Goal: Communication & Community: Answer question/provide support

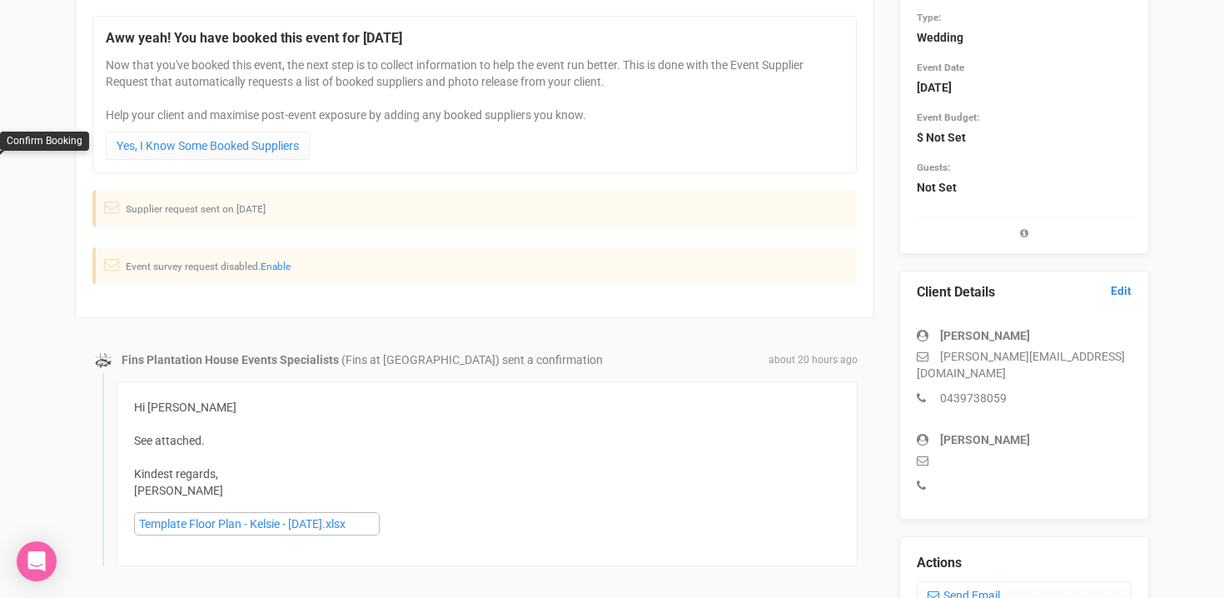
scroll to position [155, 0]
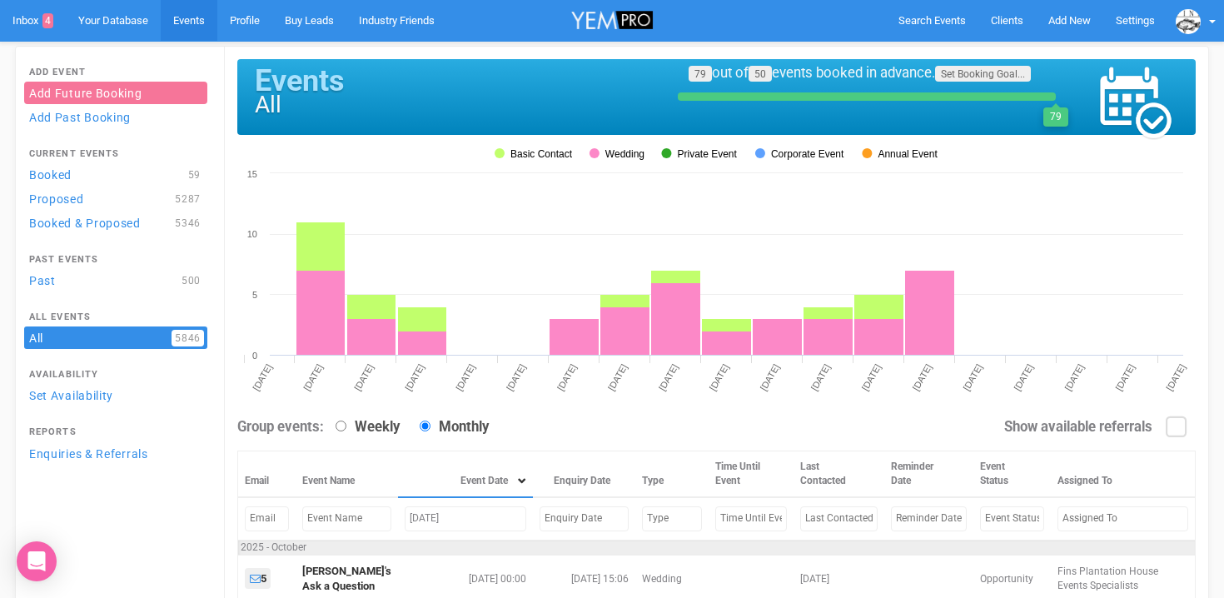
scroll to position [161, 0]
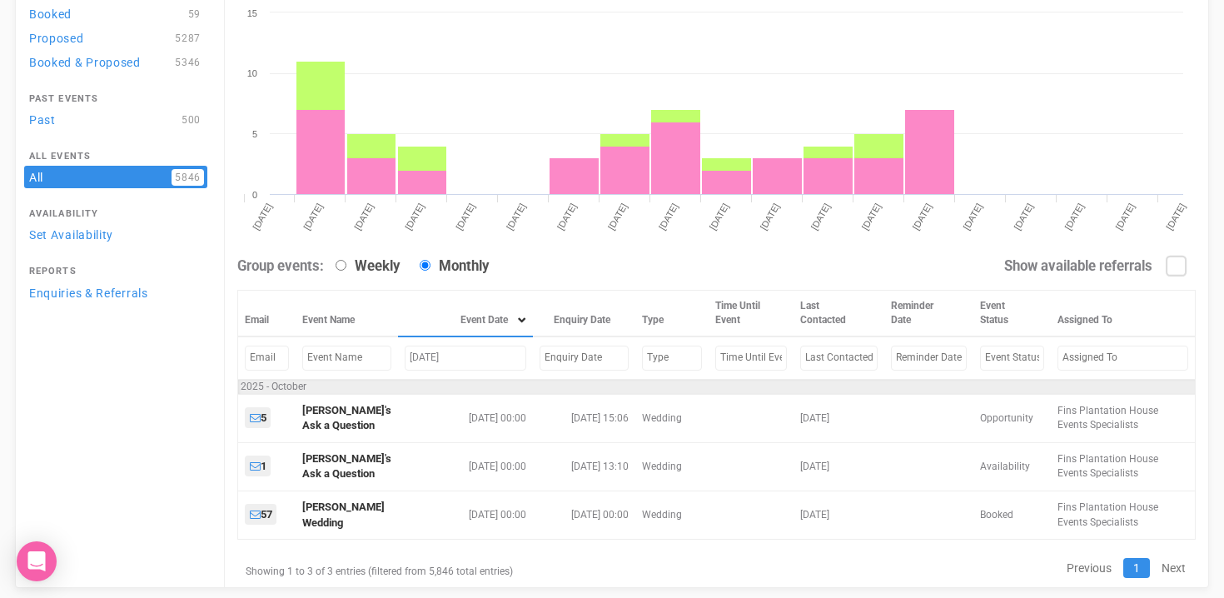
click at [424, 357] on input "oct 16, 2025" at bounding box center [466, 358] width 122 height 24
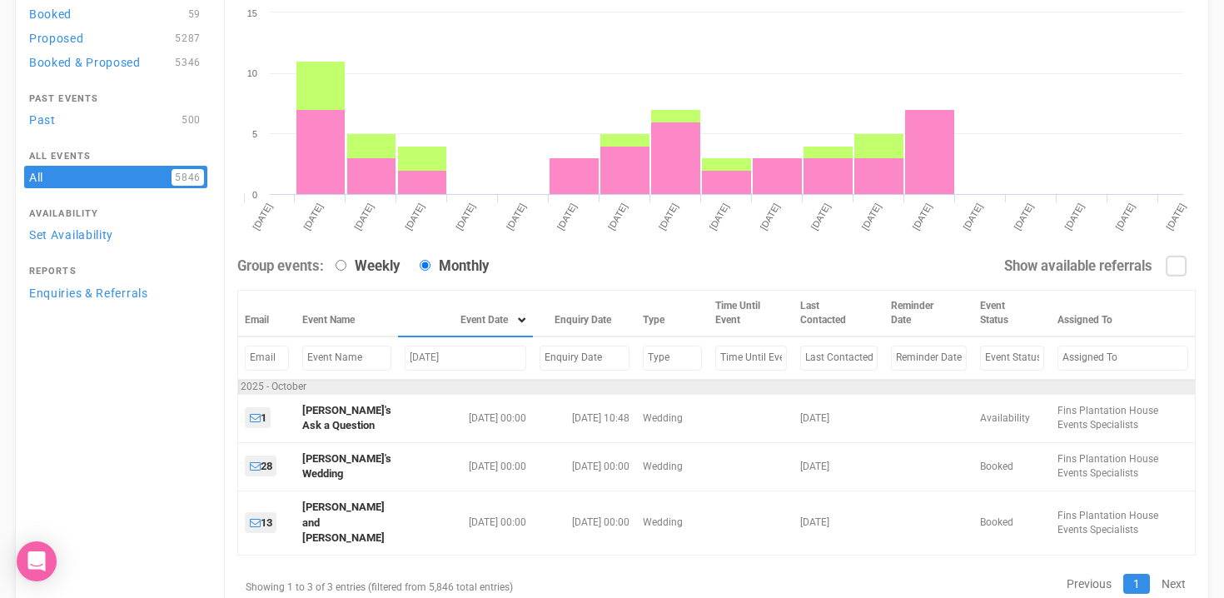
click at [425, 354] on input "oct 17, 2025" at bounding box center [466, 358] width 122 height 24
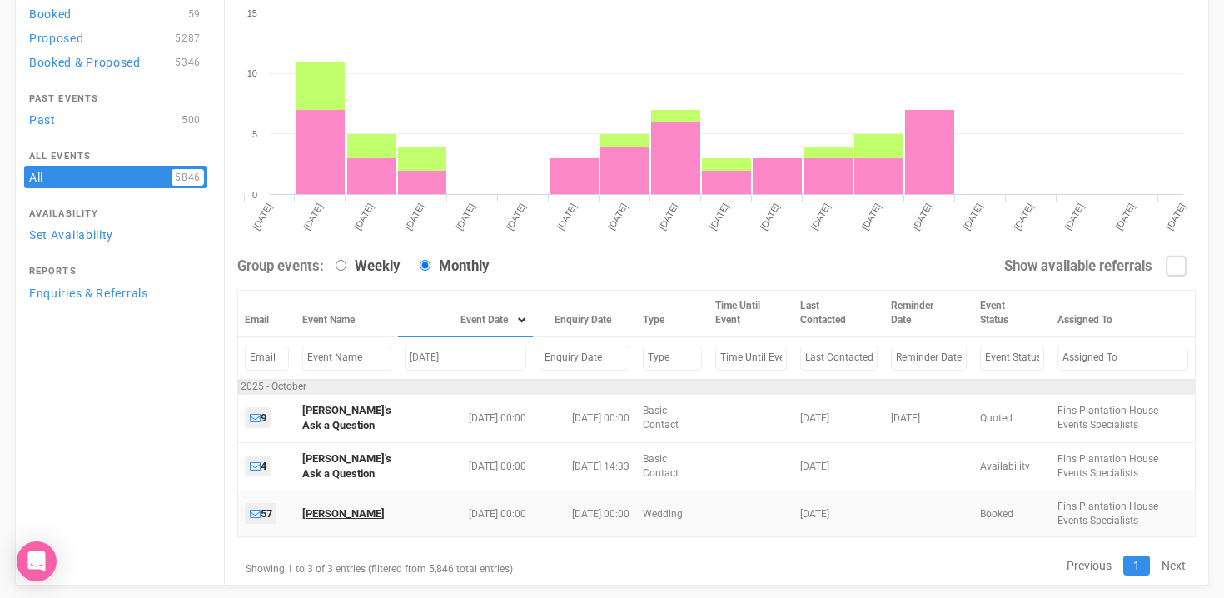
type input "oct 31, 2025"
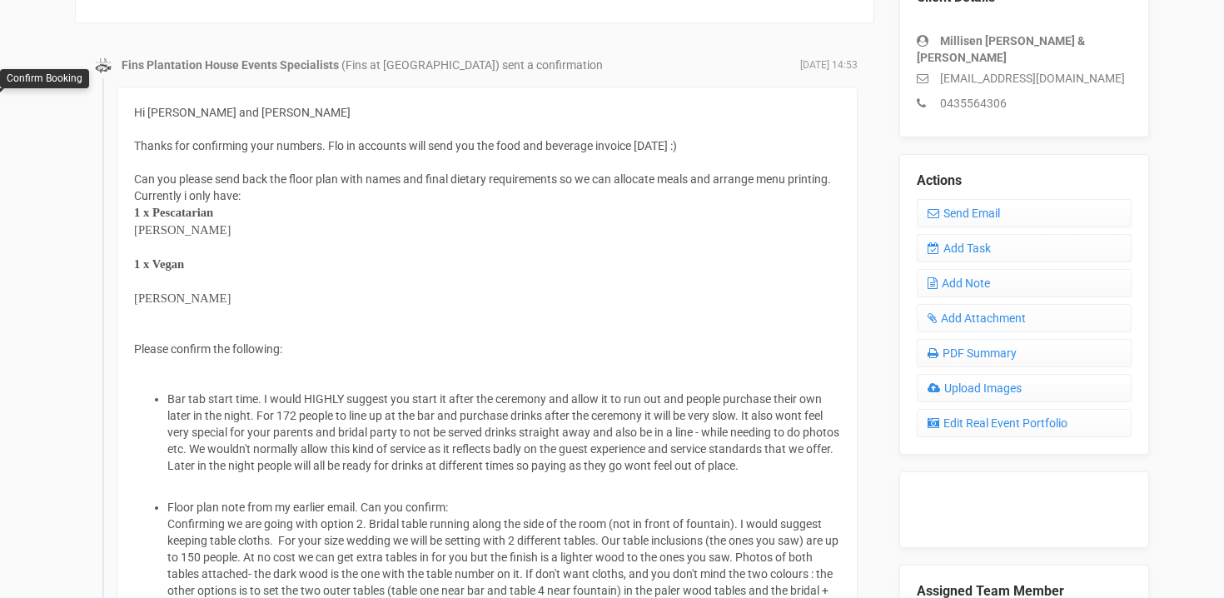
scroll to position [489, 0]
click at [963, 198] on link "Send Email" at bounding box center [1024, 212] width 215 height 28
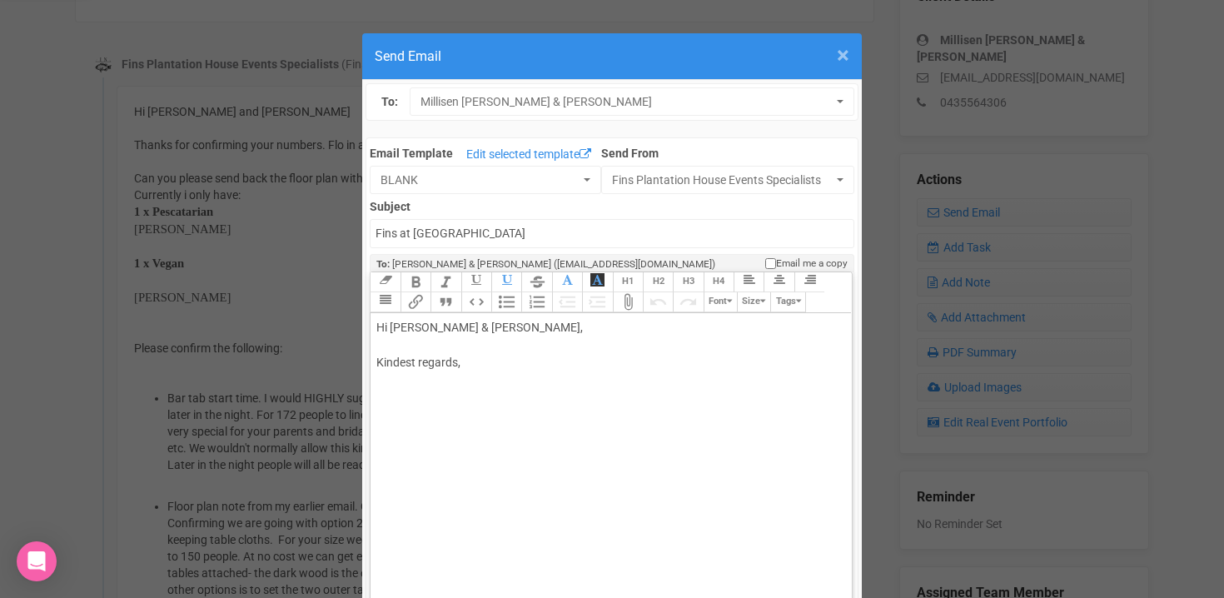
click at [839, 57] on span "×" at bounding box center [843, 55] width 12 height 27
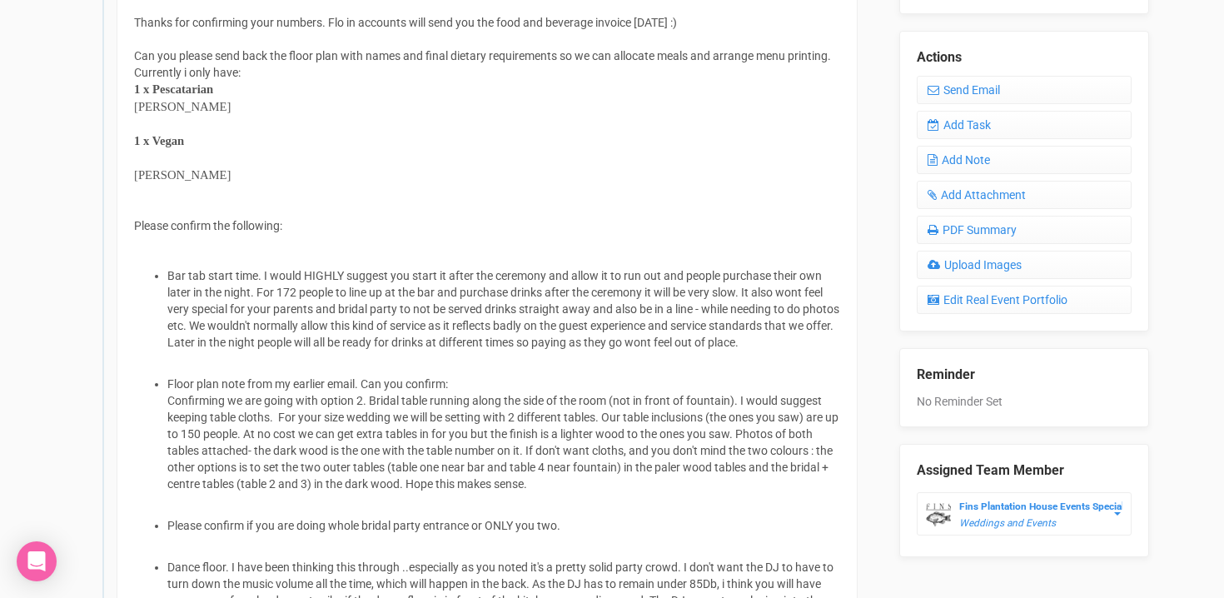
scroll to position [405, 0]
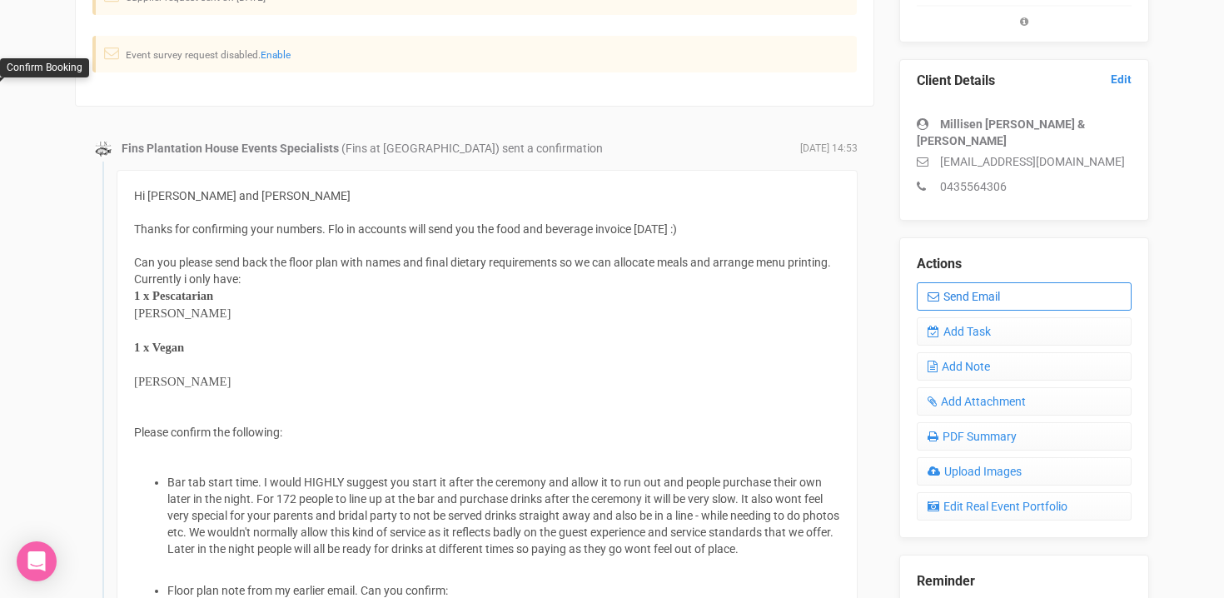
click at [962, 282] on link "Send Email" at bounding box center [1024, 296] width 215 height 28
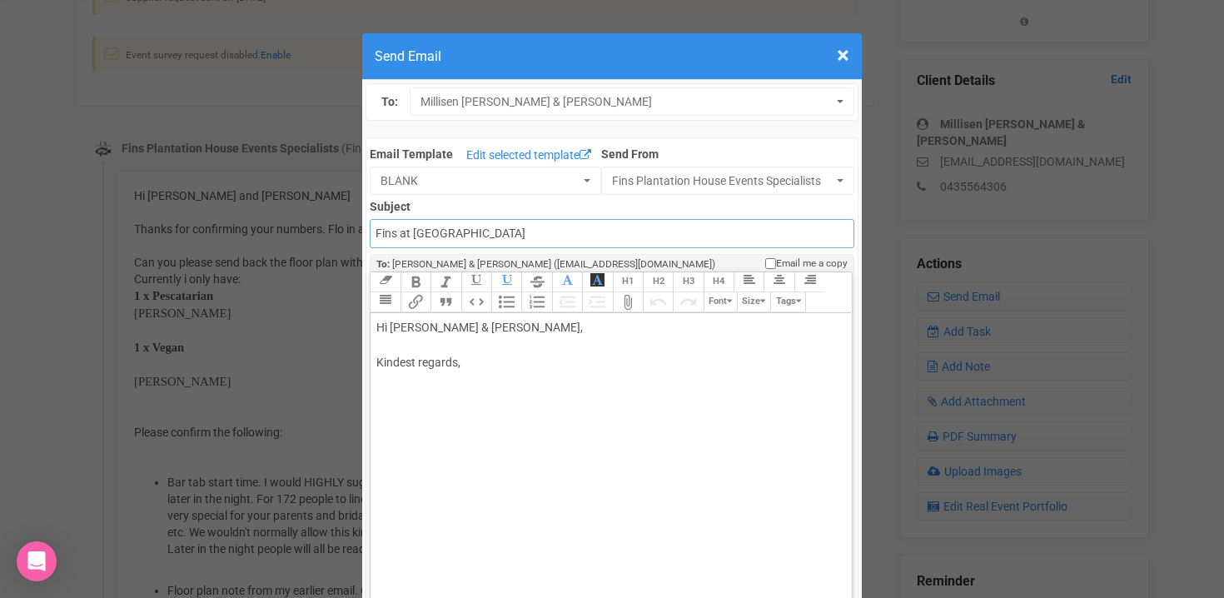
drag, startPoint x: 521, startPoint y: 228, endPoint x: 361, endPoint y: 230, distance: 159.9
type input "Accounts - Fins at Plantation House - Food & Beverage Invoice"
drag, startPoint x: 432, startPoint y: 327, endPoint x: 470, endPoint y: 327, distance: 37.5
click at [470, 327] on div "Hi Millisen Nyssen & Harrison Fraser, Kindest regards," at bounding box center [607, 362] width 463 height 87
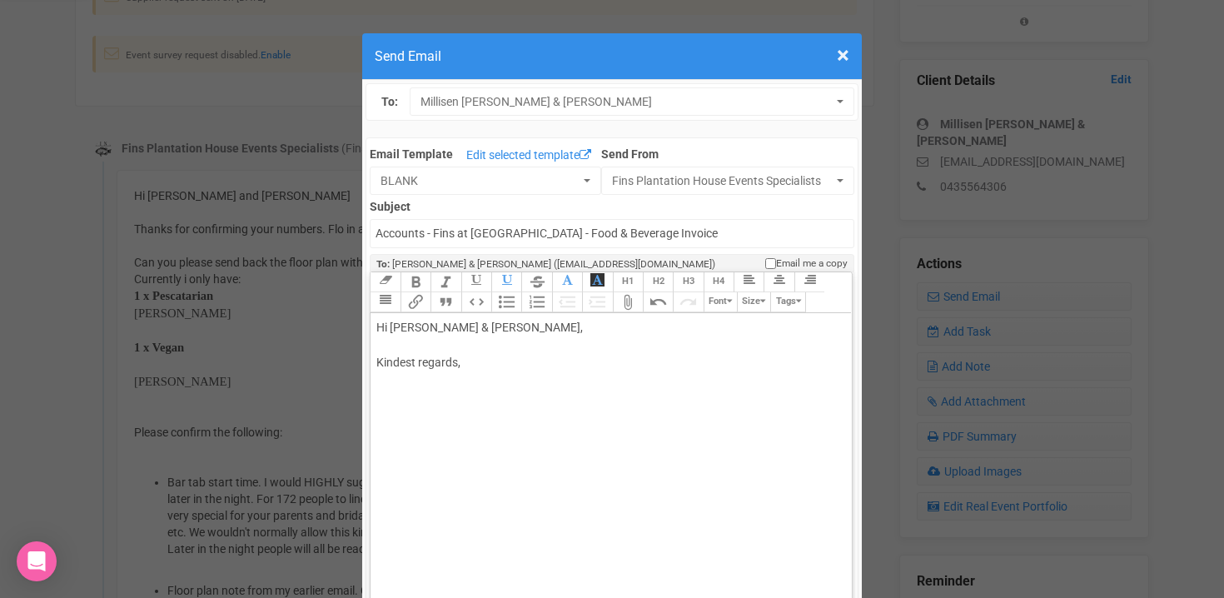
click at [525, 326] on div "Hi Millisen & Harrison Fraser, Kindest regards," at bounding box center [607, 362] width 463 height 87
type trix-editor "<div>Hi Millisen &amp; Harrison,<br><br><br>Kindest regards,<br><br><br></div>"
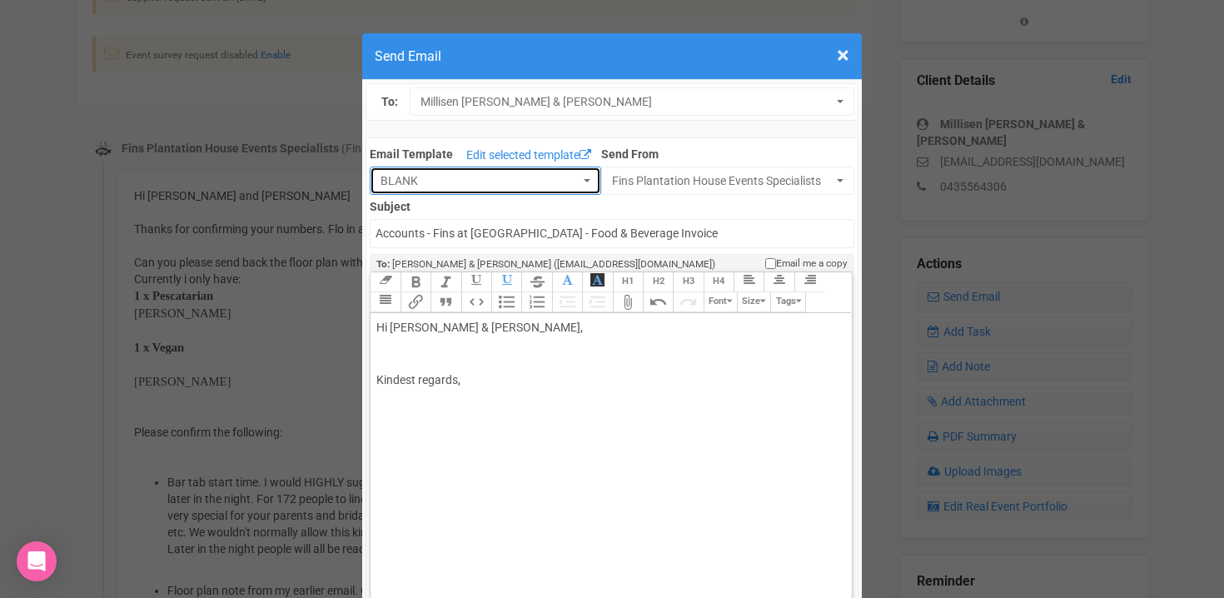
click at [599, 177] on button "BLANK" at bounding box center [485, 181] width 231 height 28
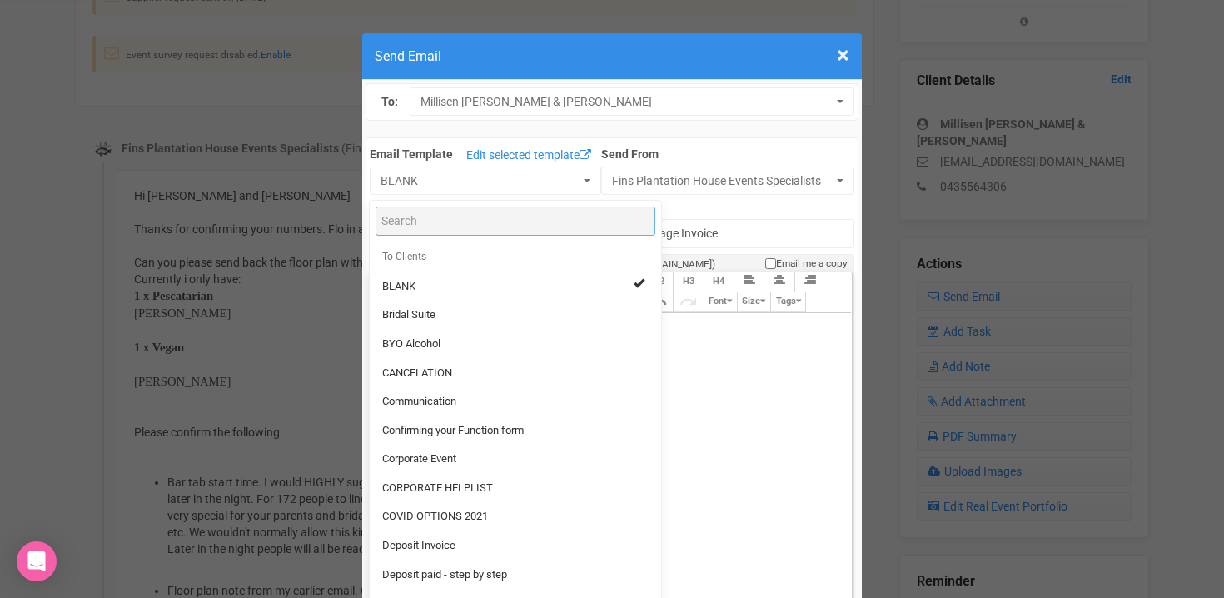
click at [444, 229] on input "Search" at bounding box center [516, 221] width 280 height 29
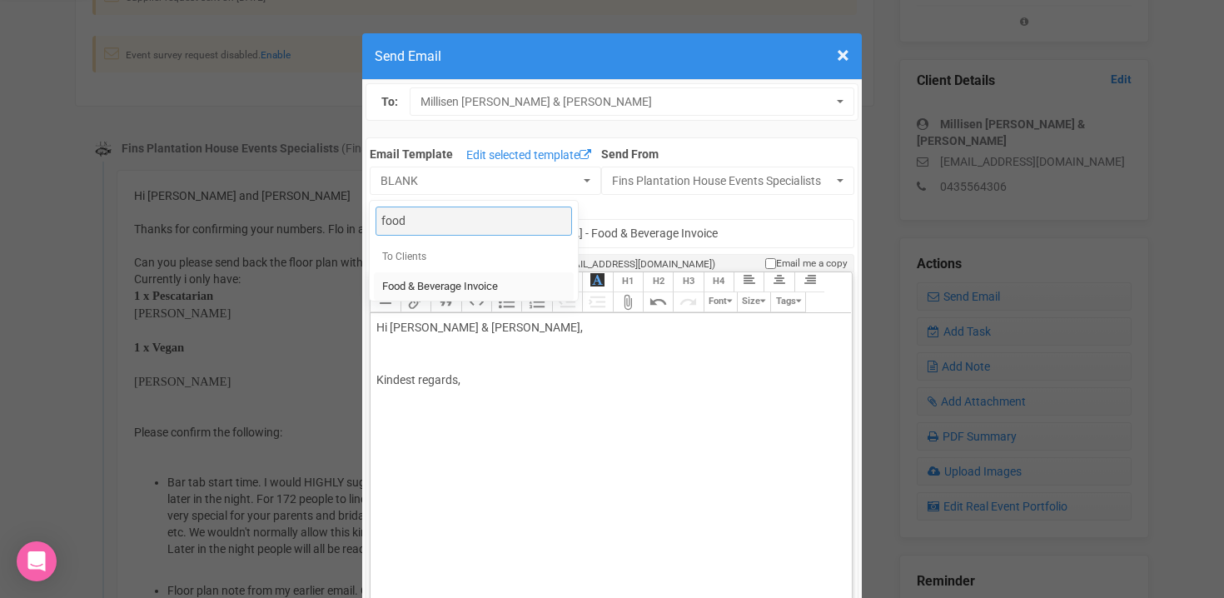
type input "food"
click at [440, 274] on link "Food & Beverage Invoice" at bounding box center [474, 286] width 200 height 29
select select "327134"
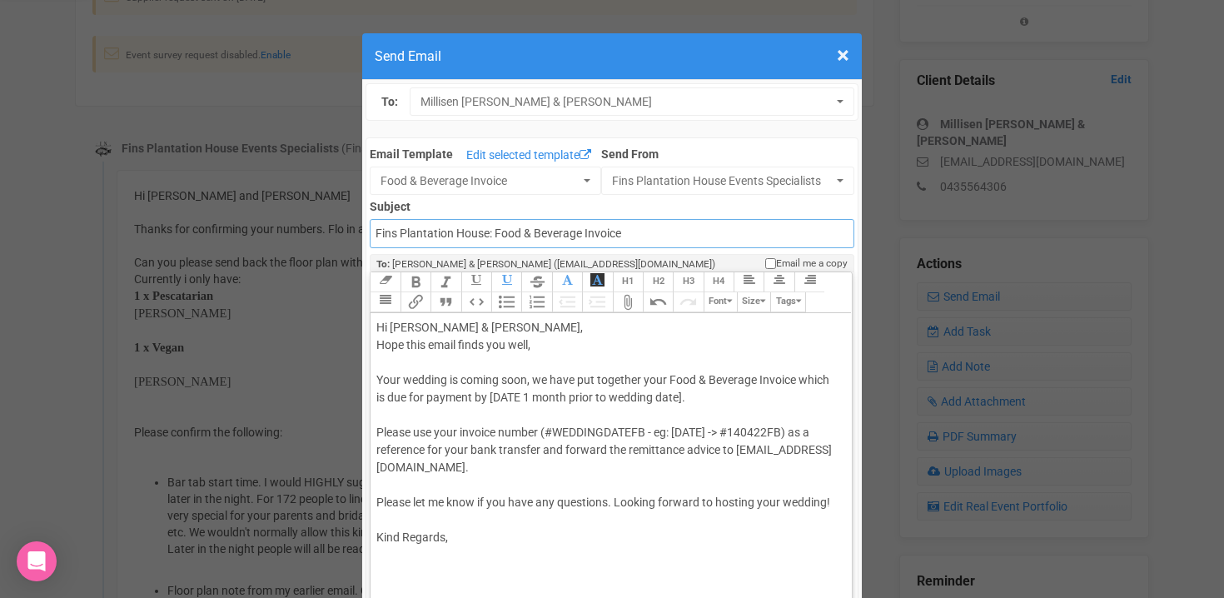
drag, startPoint x: 377, startPoint y: 236, endPoint x: 689, endPoint y: 218, distance: 311.9
click at [694, 231] on input "Fins Plantation House: Food & Beverage Invoice" at bounding box center [612, 233] width 484 height 29
type input "Accounts - Fins at Plantation House - Food & Beverage Invoice"
click at [374, 344] on trix-editor "Hi Millisen Nyssen & Harrison Fraser, Hope this email finds you well, Your wedd…" at bounding box center [611, 492] width 480 height 359
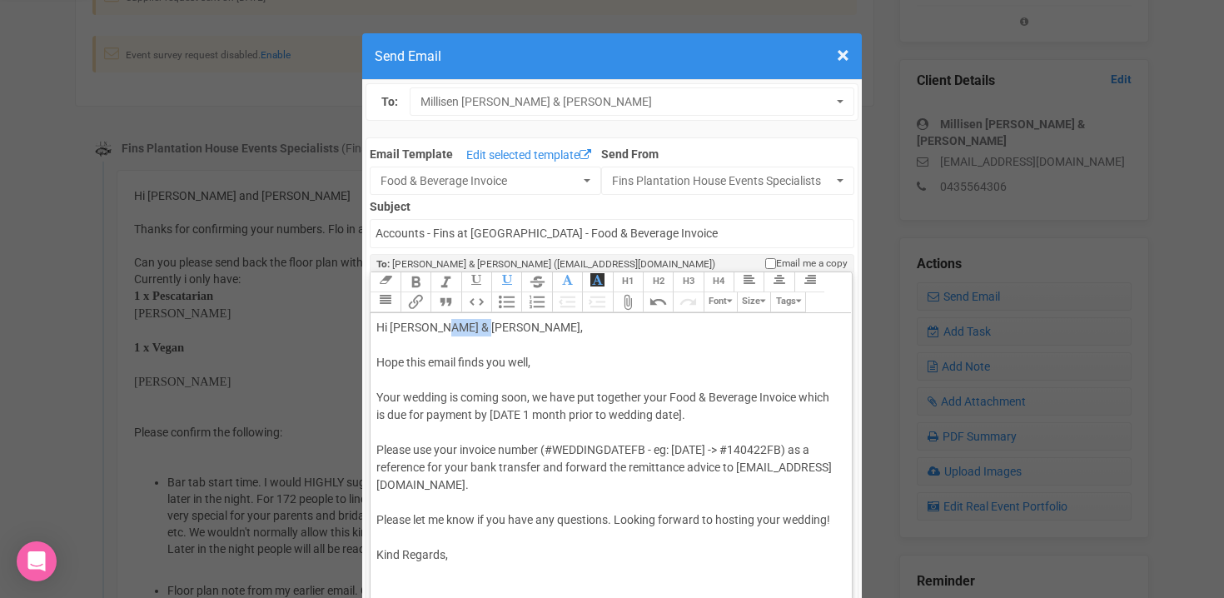
drag, startPoint x: 434, startPoint y: 326, endPoint x: 474, endPoint y: 327, distance: 40.0
click at [474, 327] on div "Hi Millisen Nyssen & Harrison Fraser, Hope this email finds you well, Your wedd…" at bounding box center [607, 441] width 463 height 245
drag, startPoint x: 490, startPoint y: 326, endPoint x: 524, endPoint y: 326, distance: 34.2
click at [524, 326] on div "Hi Millisen & Harrison Fraser, Hope this email finds you well, Your wedding is …" at bounding box center [607, 441] width 463 height 245
click at [384, 362] on div "Hi Millisen & Harrison, Hope this email finds you well, Your wedding is coming …" at bounding box center [607, 441] width 463 height 245
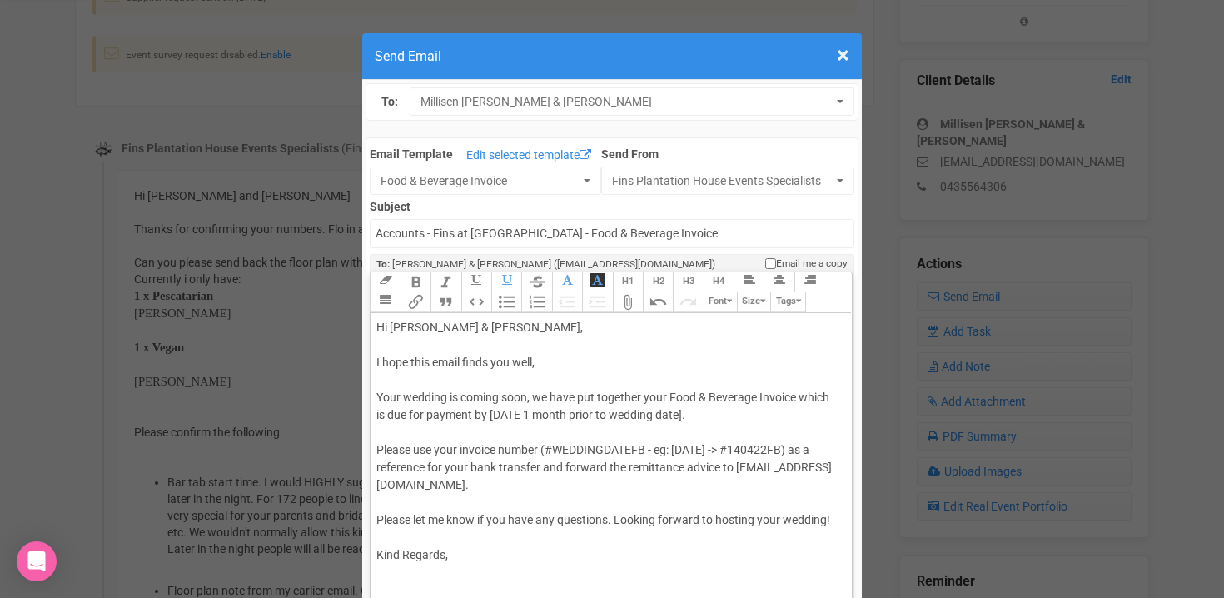
click at [543, 357] on div "Hi Millisen & Harrison, I hope this email finds you well, Your wedding is comin…" at bounding box center [607, 441] width 463 height 245
drag, startPoint x: 459, startPoint y: 397, endPoint x: 530, endPoint y: 397, distance: 70.8
click at [530, 397] on div "Hi Millisen & Harrison, I hope this email finds you well. Your wedding is comin…" at bounding box center [607, 441] width 463 height 245
click at [462, 398] on div "Hi Millisen & Harrison, I hope this email finds you well. Your wedding is fast …" at bounding box center [607, 441] width 463 height 245
click at [579, 396] on div "Hi Millisen & Harrison, I hope this email finds you well. Your wedding is now f…" at bounding box center [607, 441] width 463 height 245
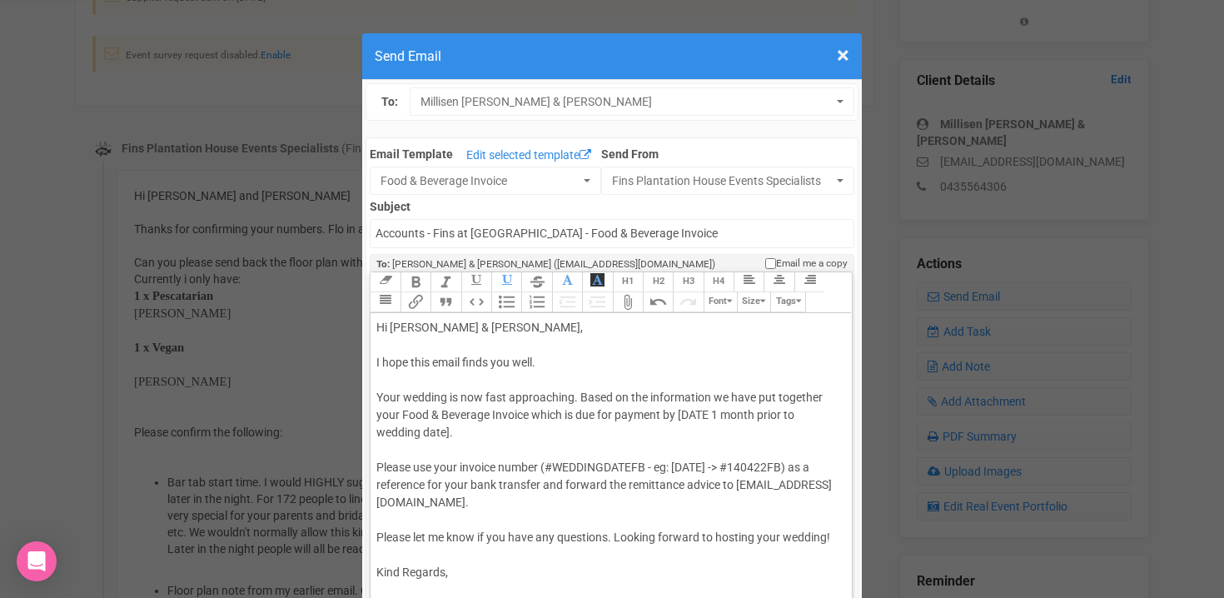
click at [649, 396] on div "Hi Millisen & Harrison, I hope this email finds you well. Your wedding is now f…" at bounding box center [607, 450] width 463 height 262
click at [739, 396] on div "Hi Millisen & Harrison, I hope this email finds you well. Your wedding is now f…" at bounding box center [607, 450] width 463 height 262
drag, startPoint x: 376, startPoint y: 431, endPoint x: 569, endPoint y: 437, distance: 192.5
click at [569, 437] on div "Hi Millisen & Harrison, I hope this email finds you well. Your wedding is now f…" at bounding box center [607, 450] width 463 height 262
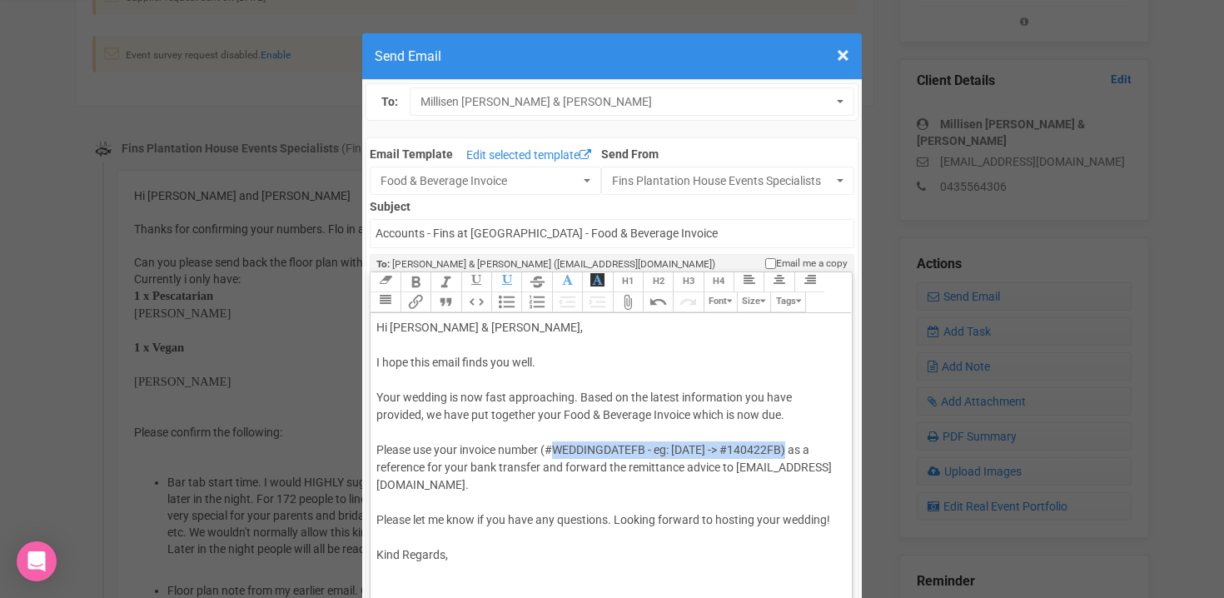
drag, startPoint x: 558, startPoint y: 449, endPoint x: 777, endPoint y: 444, distance: 219.1
click at [778, 444] on div "Hi Millisen & Harrison, I hope this email finds you well. Your wedding is now f…" at bounding box center [607, 441] width 463 height 245
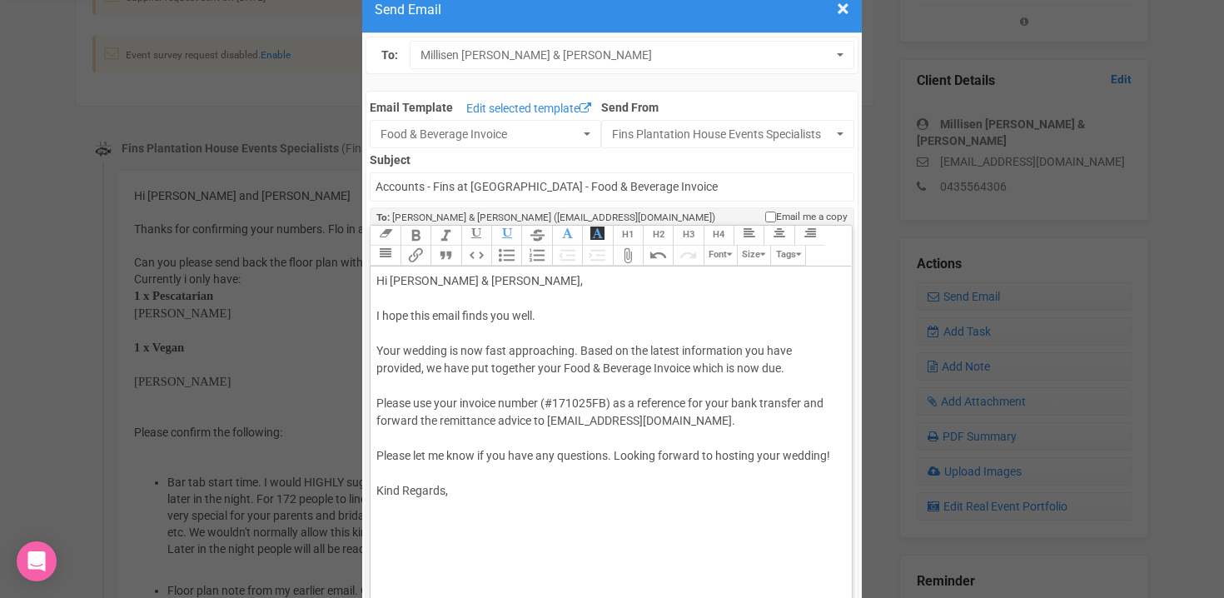
scroll to position [47, 0]
click at [618, 455] on div "Hi Millisen & Harrison, I hope this email finds you well. Your wedding is now f…" at bounding box center [607, 384] width 463 height 227
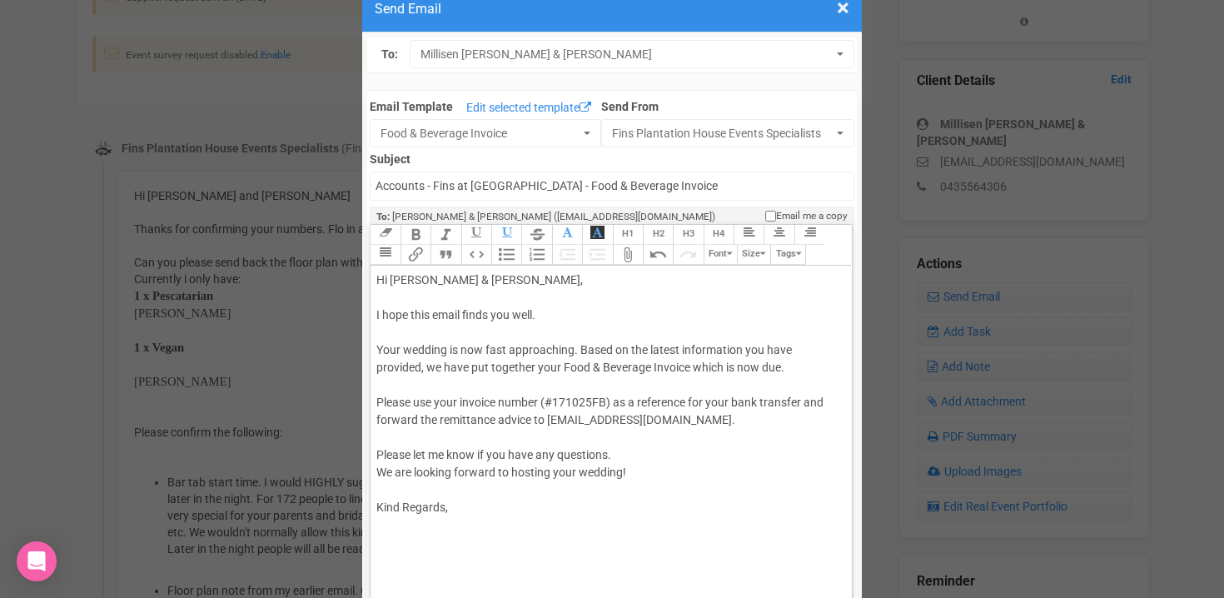
click at [456, 504] on div "Hi Millisen & Harrison, I hope this email finds you well. Your wedding is now f…" at bounding box center [607, 393] width 463 height 245
type trix-editor "<div>Hi Millisen &amp; Harrison,<br><br>I hope this email finds you well.<br><b…"
click at [399, 387] on div "Hi Millisen & Harrison, I hope this email finds you well. Your wedding is now f…" at bounding box center [607, 419] width 463 height 297
click at [629, 254] on button "Attach Files" at bounding box center [628, 255] width 30 height 20
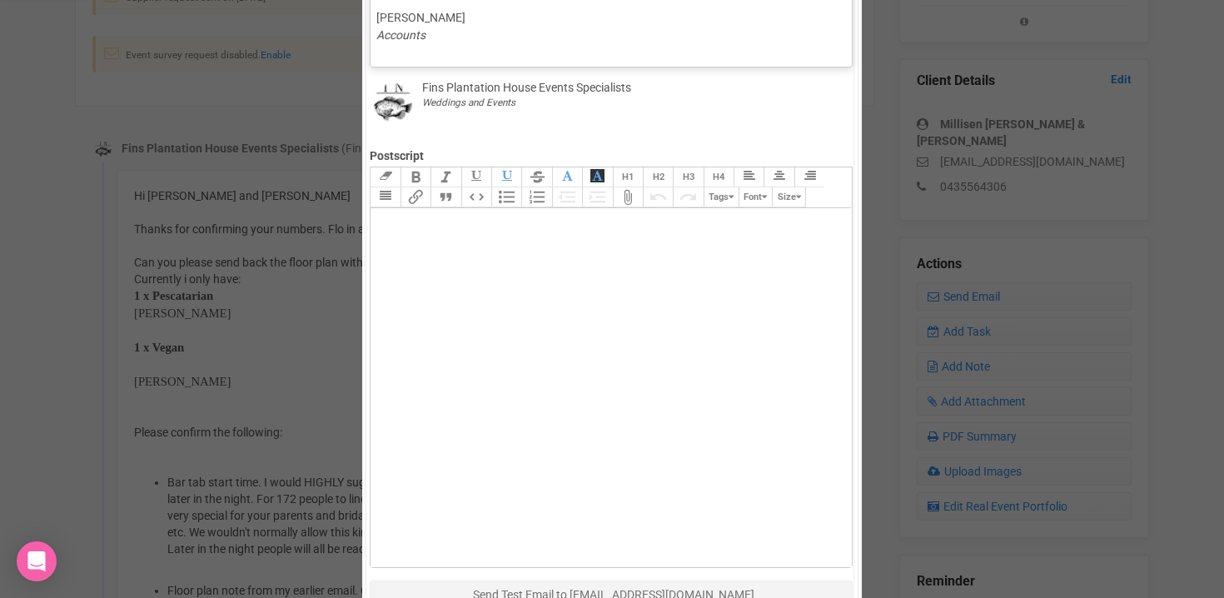
scroll to position [764, 0]
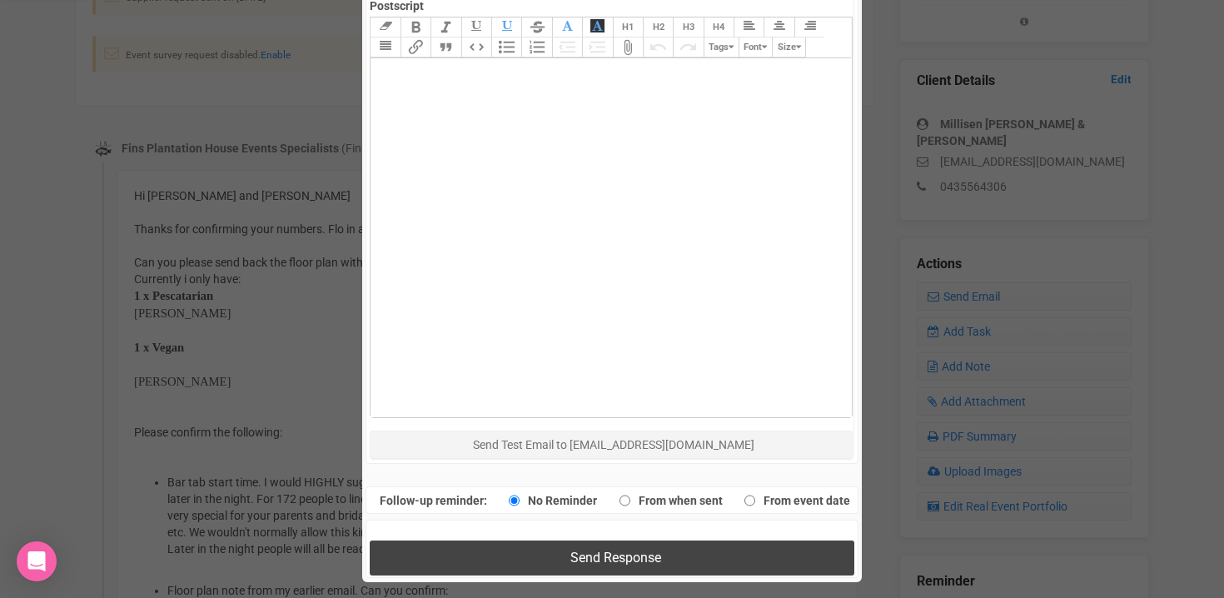
click at [585, 548] on button "Send Response" at bounding box center [612, 557] width 484 height 34
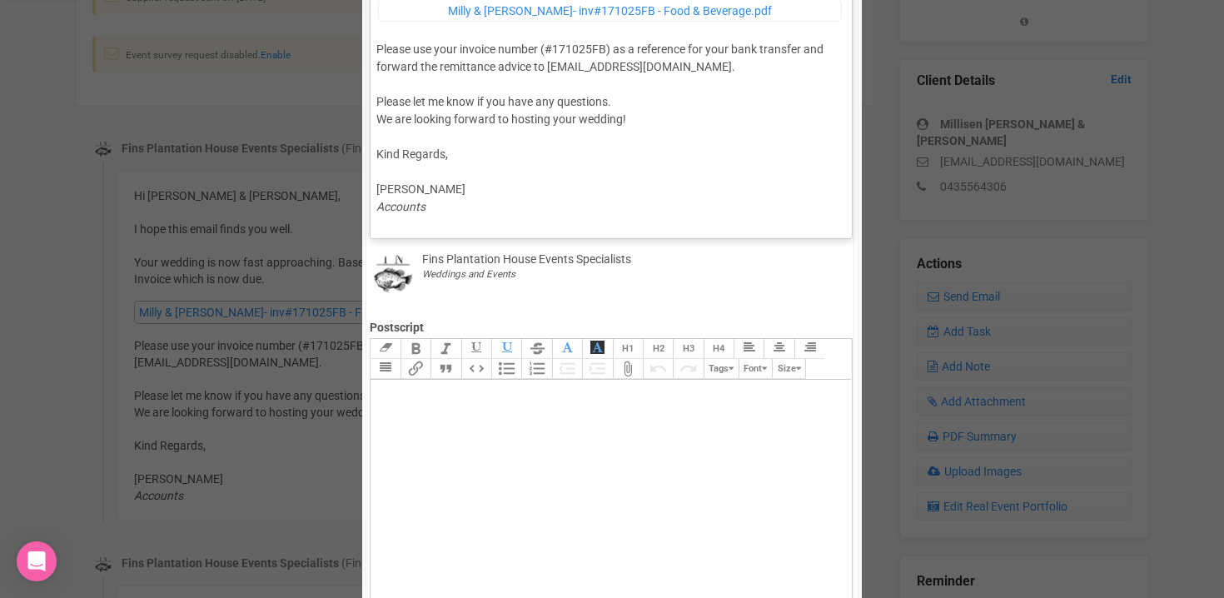
scroll to position [393, 0]
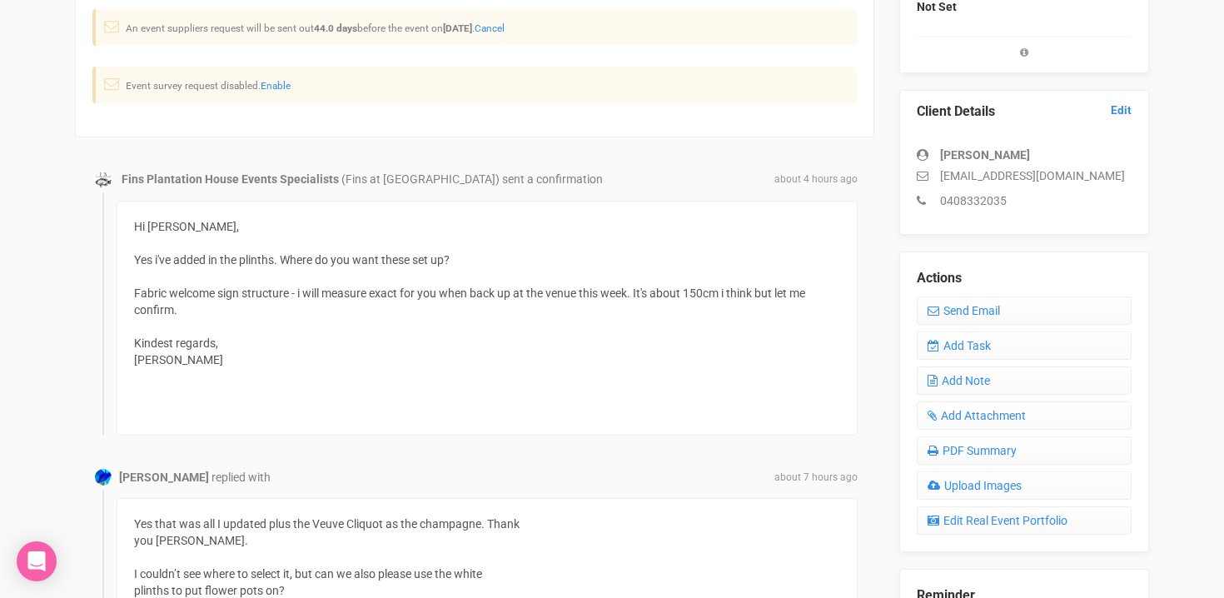
scroll to position [411, 0]
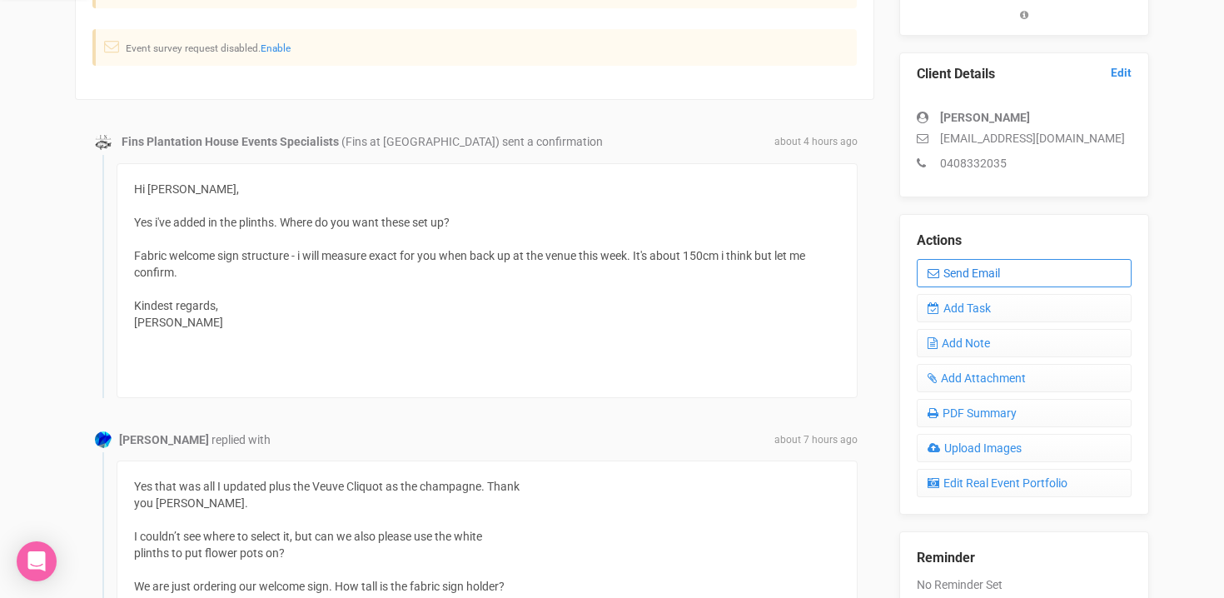
click at [991, 285] on link "Send Email" at bounding box center [1024, 273] width 215 height 28
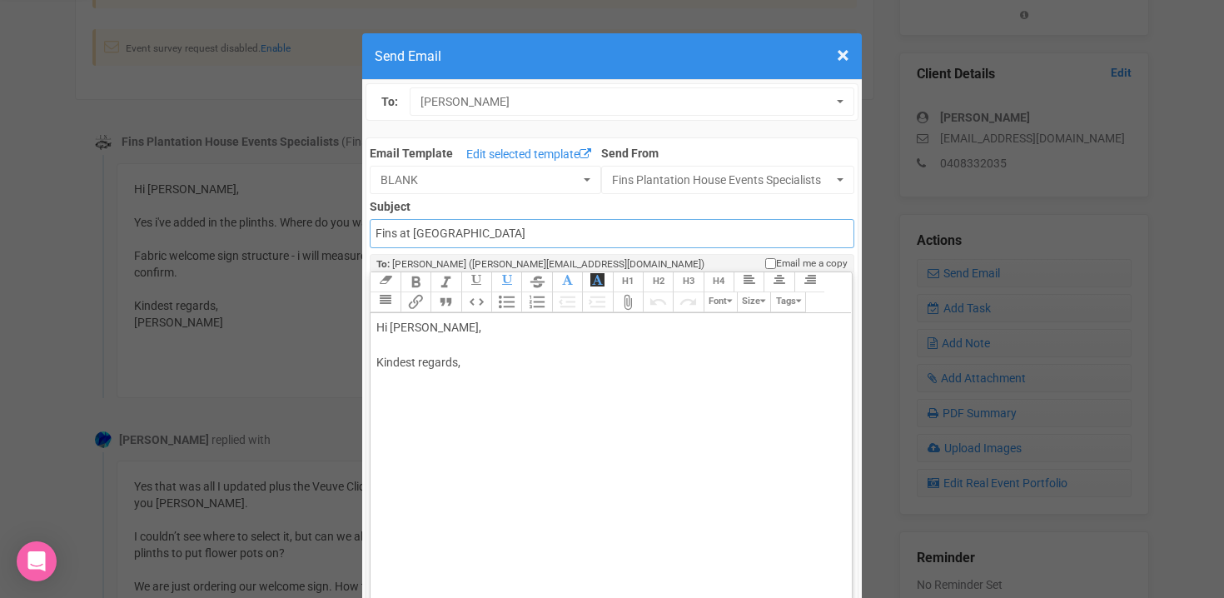
drag, startPoint x: 373, startPoint y: 231, endPoint x: 672, endPoint y: 226, distance: 299.0
click at [672, 226] on input "Fins at plantation house" at bounding box center [612, 233] width 484 height 29
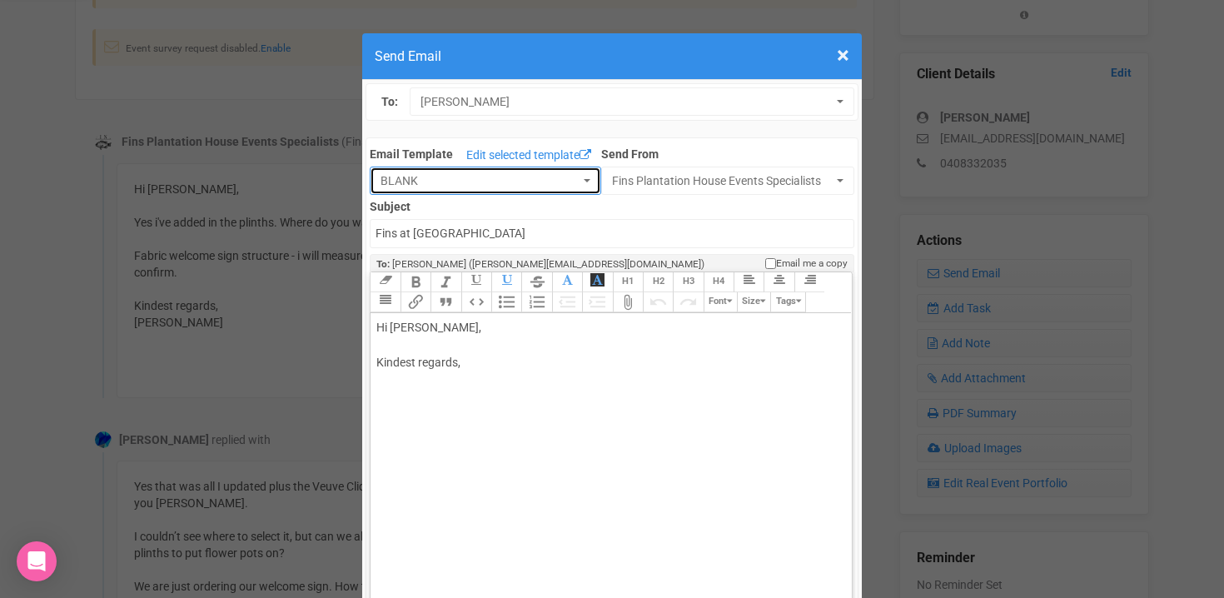
click at [586, 184] on button "BLANK" at bounding box center [485, 181] width 231 height 28
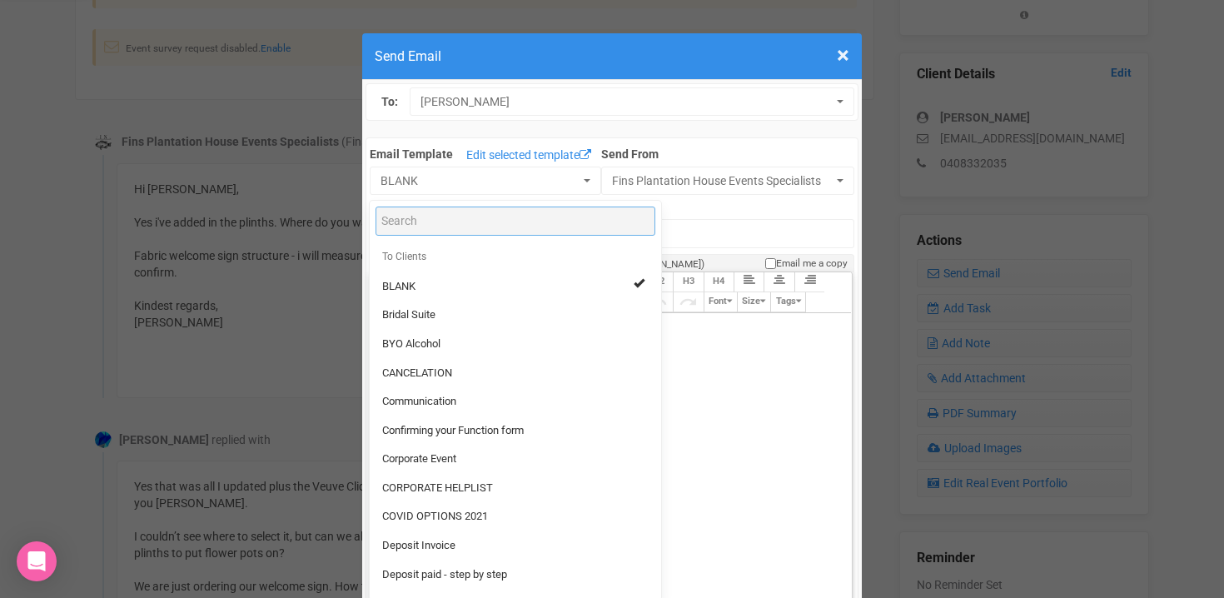
click at [500, 224] on input "Search" at bounding box center [516, 221] width 280 height 29
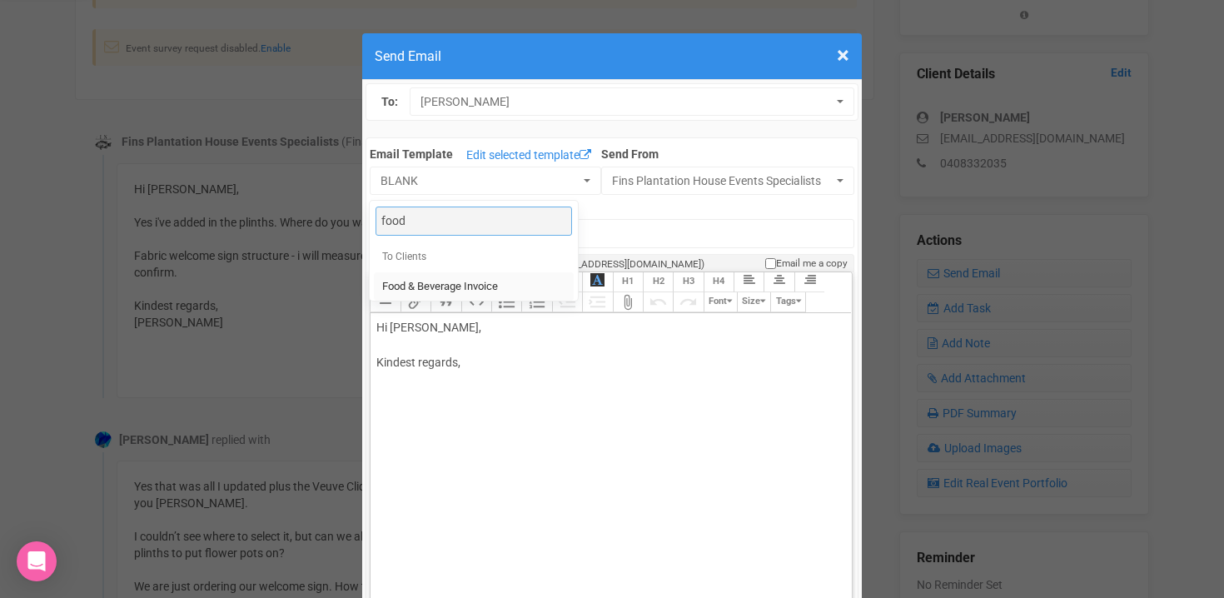
type input "food"
click at [463, 284] on span "Food & Beverage Invoice" at bounding box center [440, 287] width 116 height 16
select select "327134"
type input "Fins Plantation House: Food & Beverage Invoice"
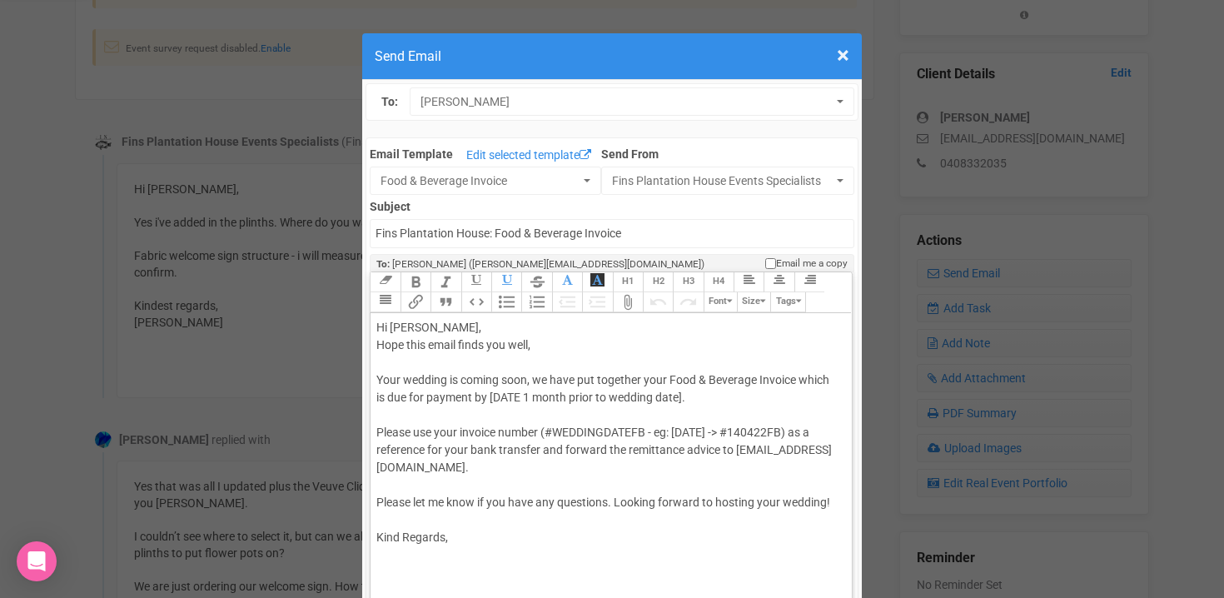
click at [483, 324] on div "Hi Camilla Glasser, Hope this email finds you well, Your wedding is coming soon…" at bounding box center [607, 432] width 463 height 227
click at [475, 334] on div "Hi Camilla G Hope this email finds you well, Your wedding is coming soon, we ha…" at bounding box center [607, 432] width 463 height 227
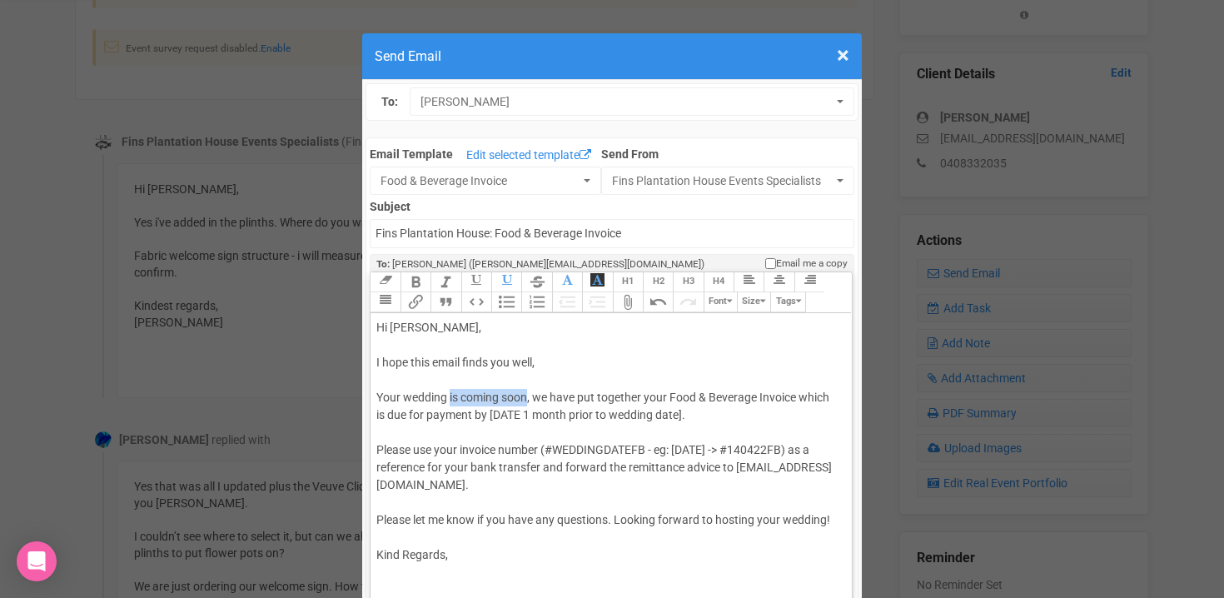
drag, startPoint x: 449, startPoint y: 398, endPoint x: 529, endPoint y: 398, distance: 79.9
click at [529, 398] on div "Hi Camilla, I hope this email finds you well, Your wedding is coming soon, we h…" at bounding box center [607, 441] width 463 height 245
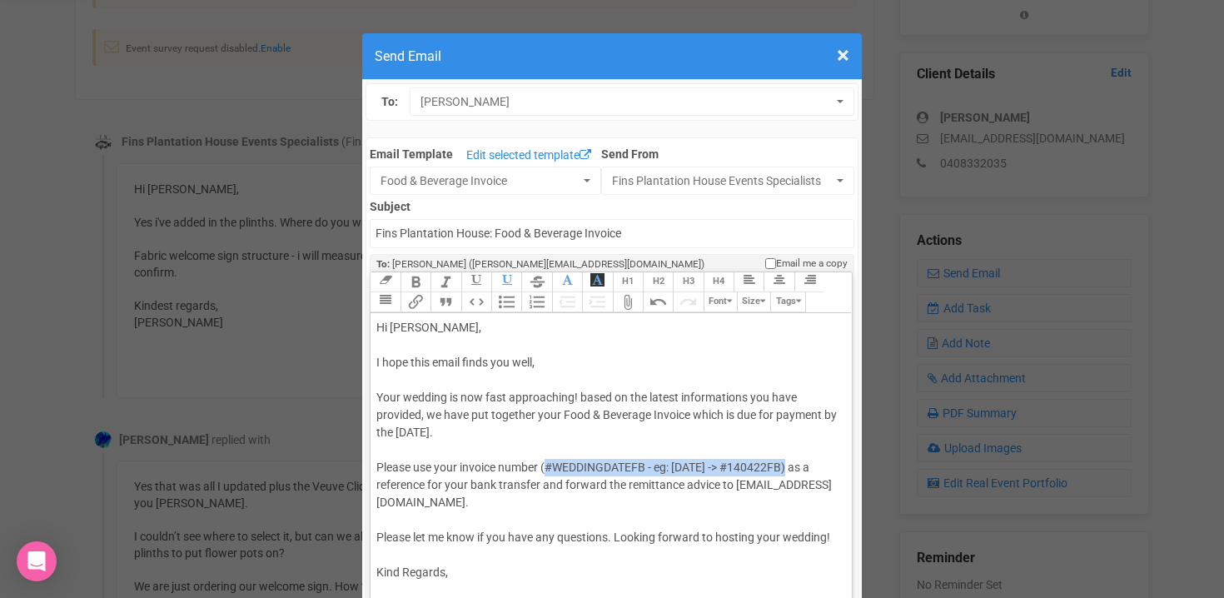
drag, startPoint x: 547, startPoint y: 466, endPoint x: 776, endPoint y: 465, distance: 229.0
click at [776, 465] on div "Hi Camilla, I hope this email finds you well, Your wedding is now fast approach…" at bounding box center [607, 450] width 463 height 262
click at [812, 465] on div "Hi Camilla, I hope this email finds you well, Your wedding is now fast approach…" at bounding box center [607, 450] width 463 height 262
drag, startPoint x: 816, startPoint y: 465, endPoint x: 555, endPoint y: 464, distance: 260.6
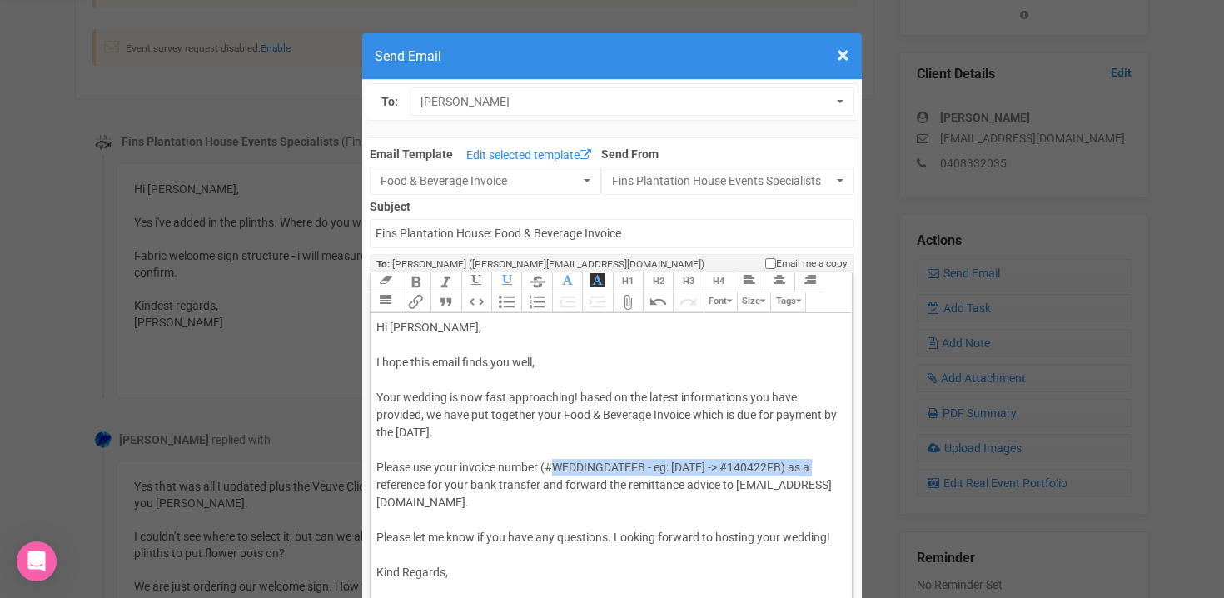
click at [555, 464] on div "Hi Camilla, I hope this email finds you well, Your wedding is now fast approach…" at bounding box center [607, 450] width 463 height 262
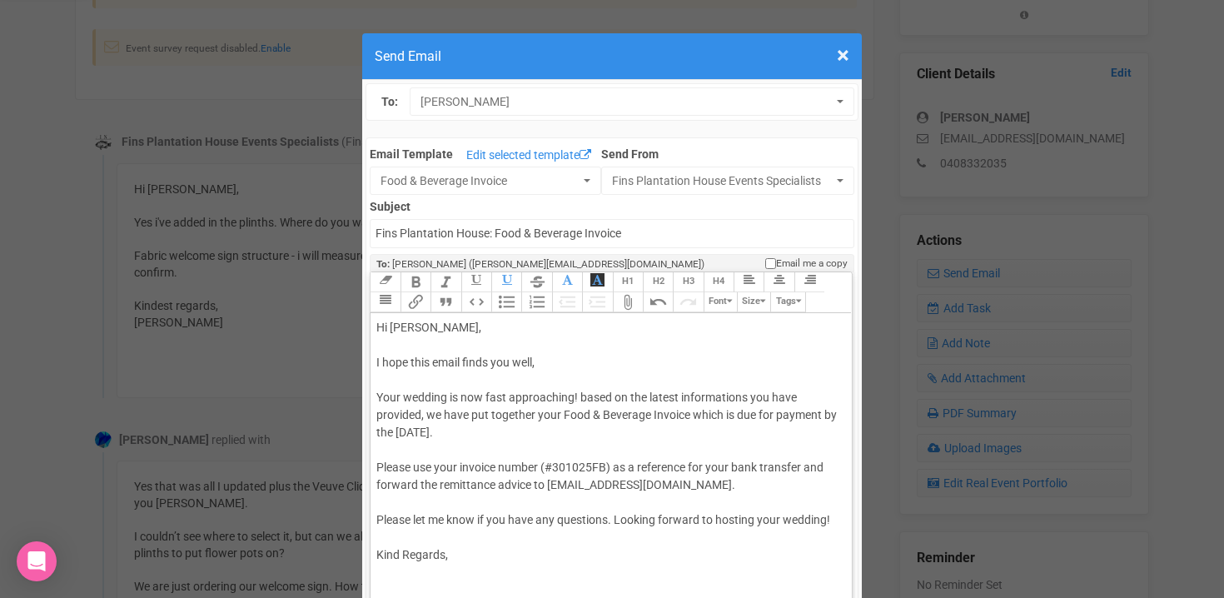
click at [623, 518] on div "Hi Camilla, I hope this email finds you well, Your wedding is now fast approach…" at bounding box center [607, 441] width 463 height 245
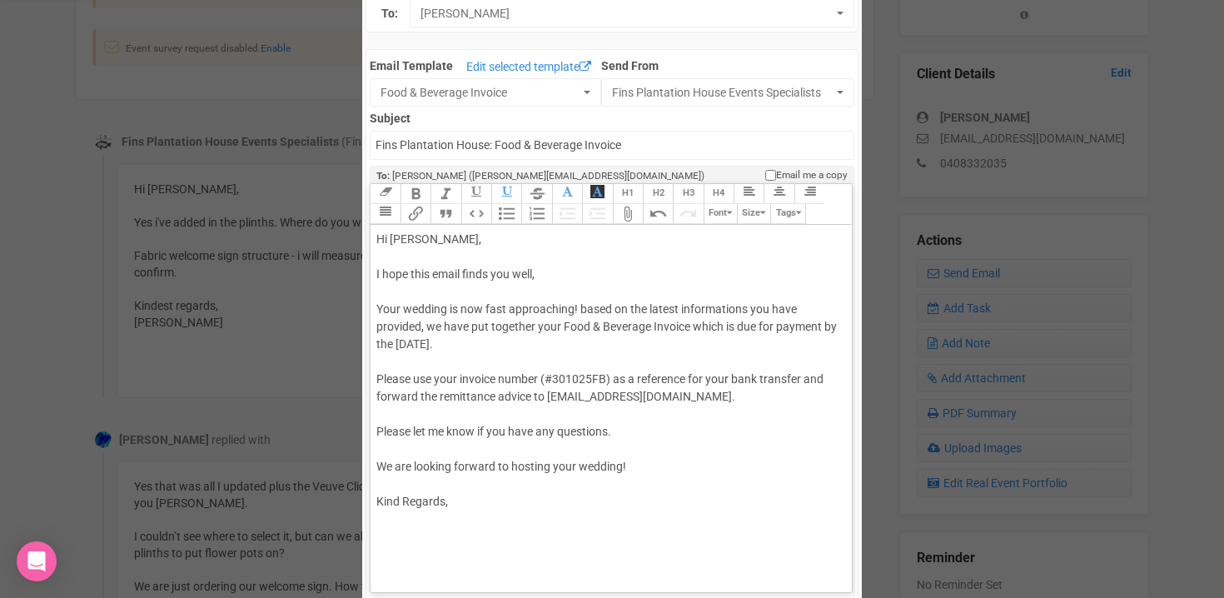
scroll to position [117, 0]
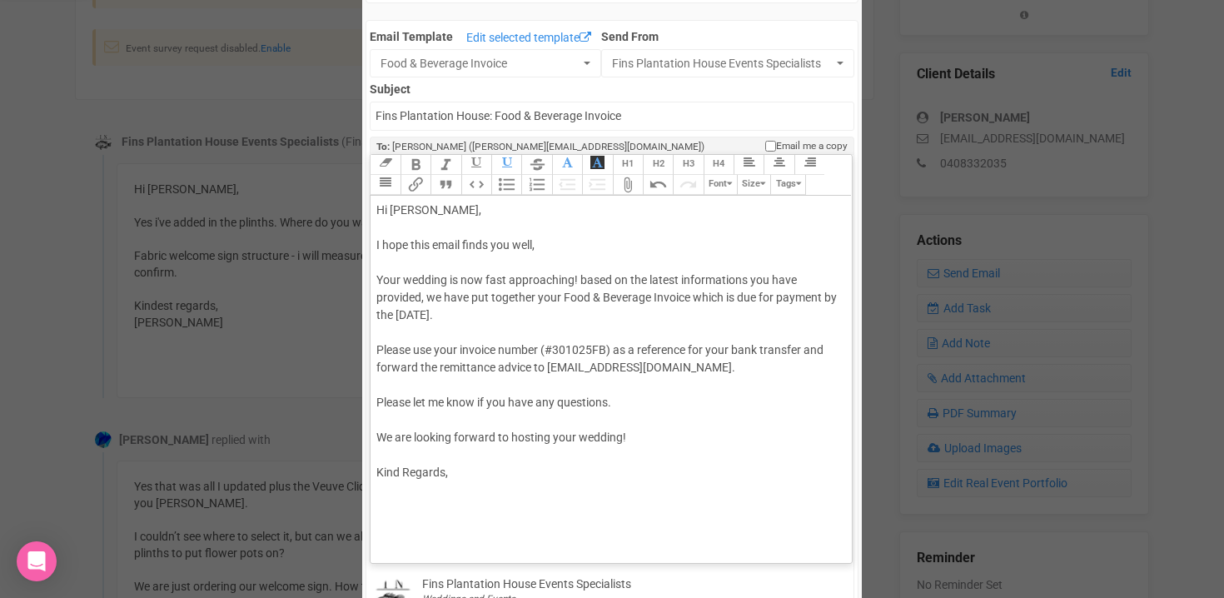
click at [471, 476] on div "Hi Camilla, I hope this email finds you well, Your wedding is now fast approach…" at bounding box center [607, 342] width 463 height 280
click at [375, 379] on trix-editor "Hi Camilla, I hope this email finds you well, Your wedding is now fast approach…" at bounding box center [611, 375] width 480 height 359
click at [391, 331] on div "Hi Camilla, I hope this email finds you well, Your wedding is now fast approach…" at bounding box center [607, 368] width 463 height 332
click at [570, 351] on div "Hi Camilla, I hope this email finds you well, Your wedding is now fast approach…" at bounding box center [607, 368] width 463 height 332
click at [409, 315] on div "Hi Camilla, I hope this email finds you well, Your wedding is now fast approach…" at bounding box center [607, 368] width 463 height 332
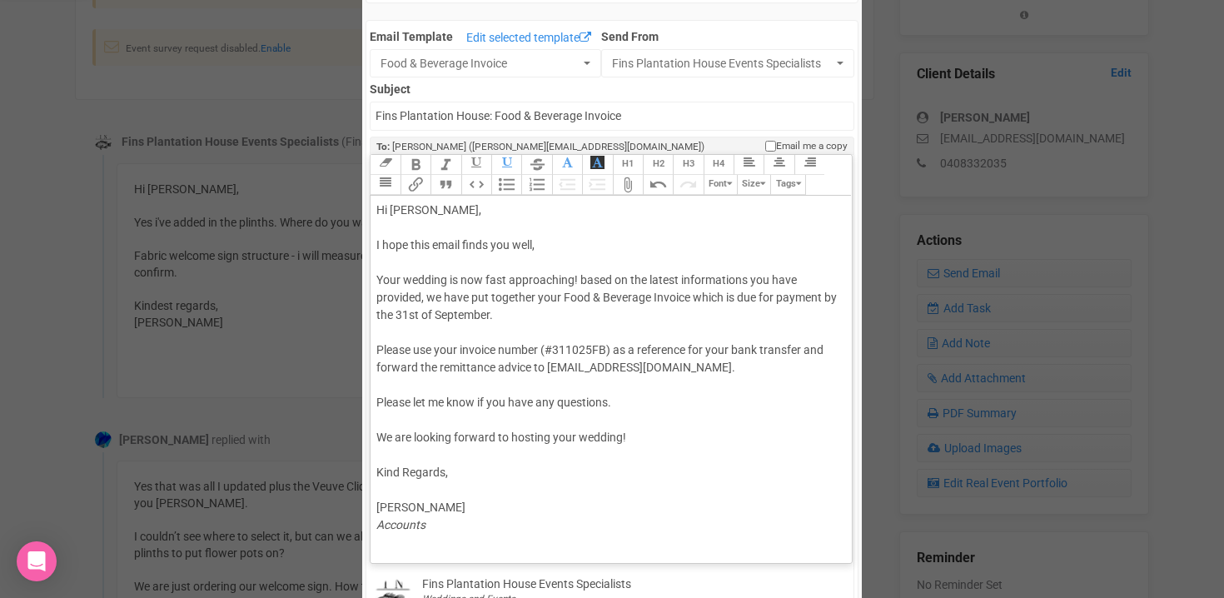
scroll to position [137, 0]
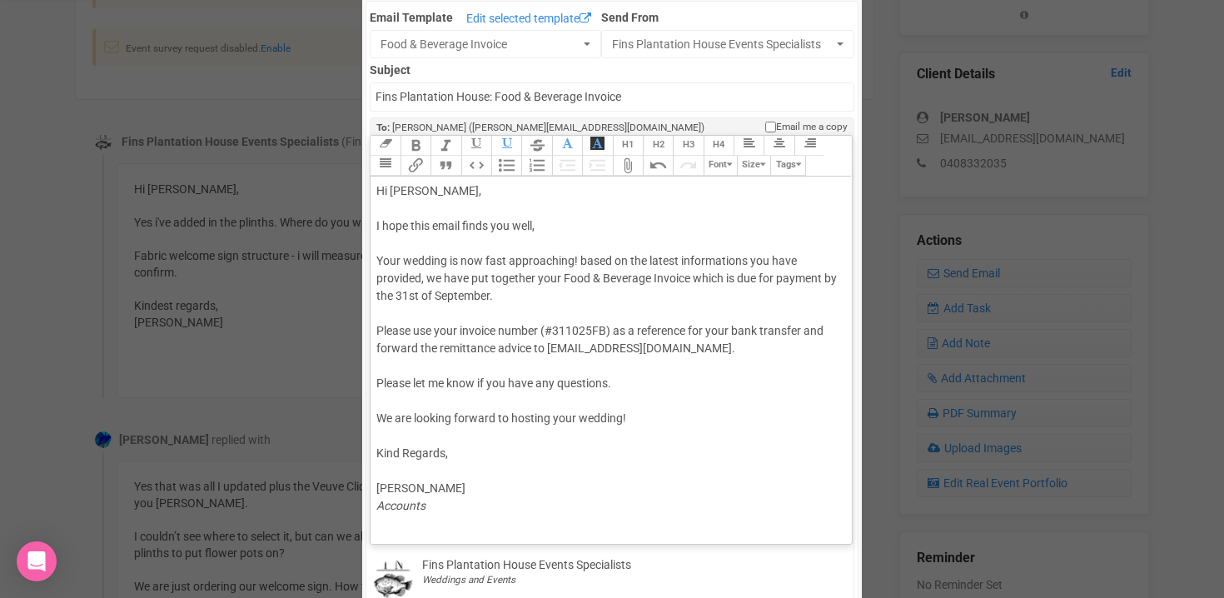
click at [386, 359] on div "Hi Camilla, I hope this email finds you well, Your wedding is now fast approach…" at bounding box center [607, 348] width 463 height 332
click at [628, 168] on button "Attach Files" at bounding box center [628, 166] width 30 height 20
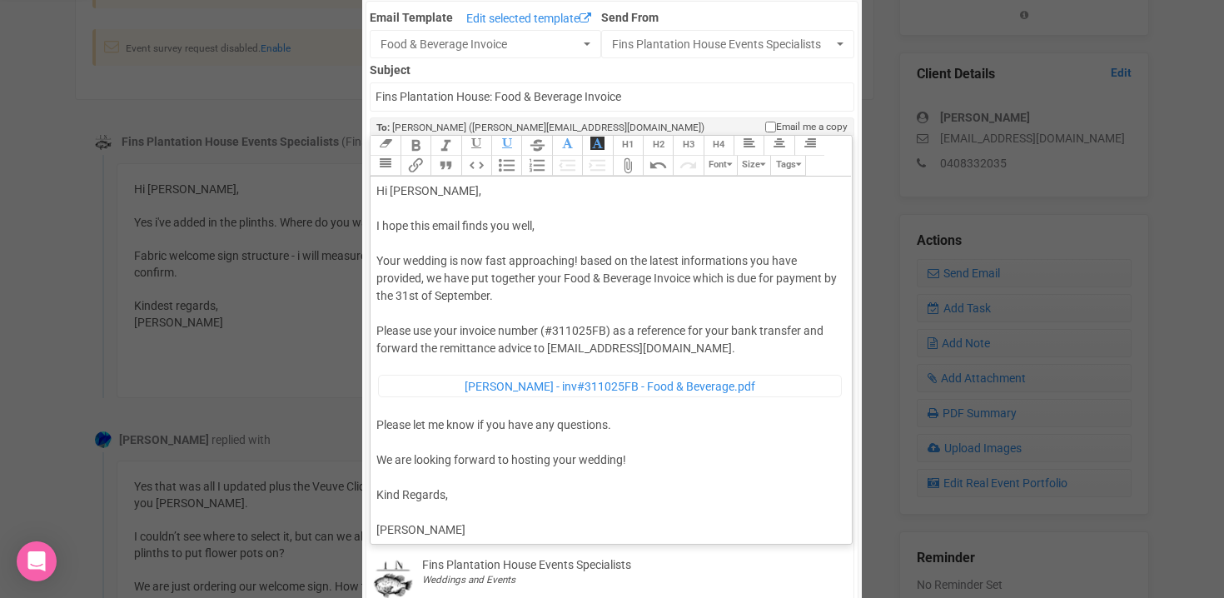
click at [543, 216] on div "Hi Camilla, I hope this email finds you well, Your wedding is now fast approach…" at bounding box center [607, 369] width 463 height 374
click at [552, 231] on div "Hi Camilla, I hope this email finds you well, Your wedding is now fast approach…" at bounding box center [607, 369] width 463 height 374
type trix-editor "<div>Hi Camilla,<br><br>I hope this email finds you well. <br><br>Your wedding …"
drag, startPoint x: 377, startPoint y: 95, endPoint x: 757, endPoint y: 121, distance: 380.6
click at [757, 121] on div "Email Template Edit selected template Food & Beverage Invoice food To Clients B…" at bounding box center [612, 546] width 493 height 1090
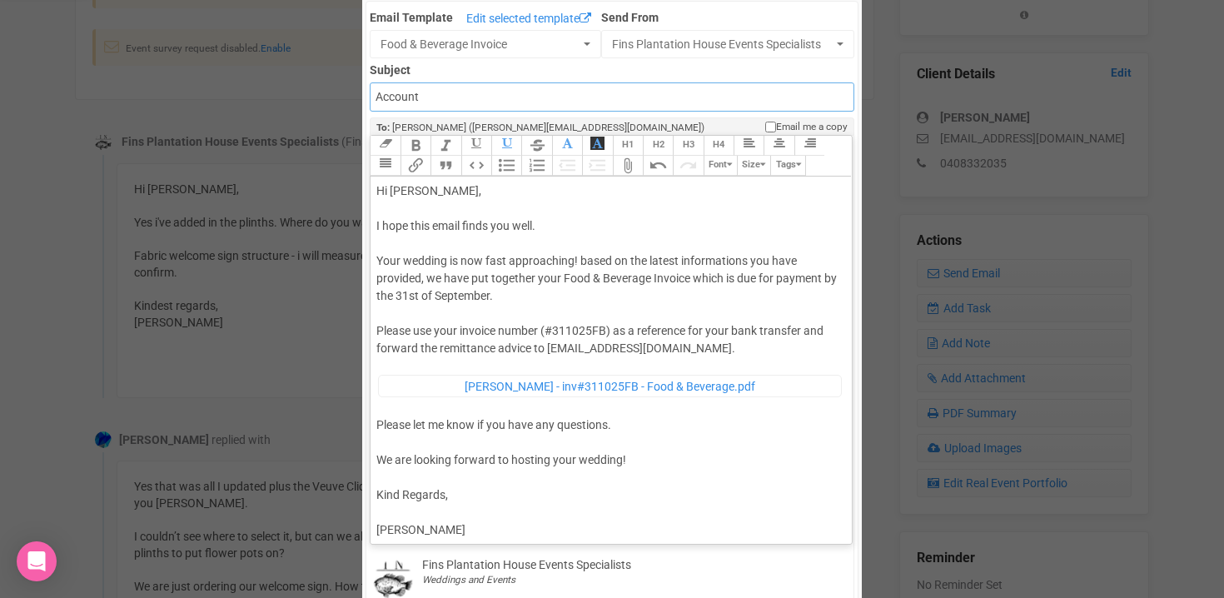
type input "Accounts - Fins at Plantation House - Food & Beverage Invoice"
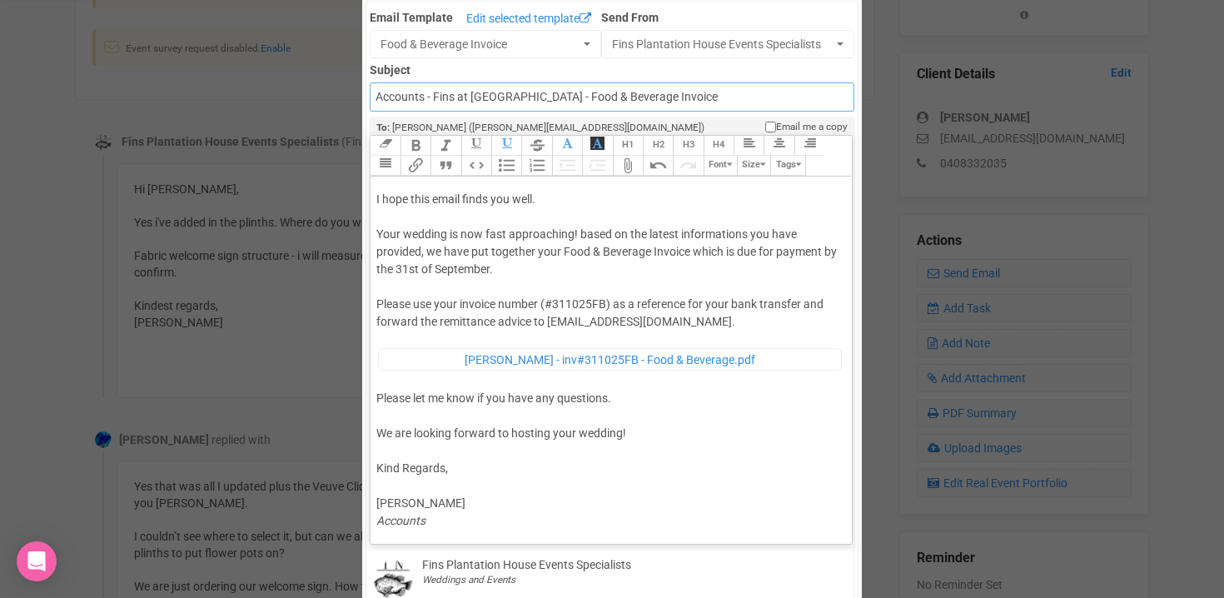
scroll to position [0, 0]
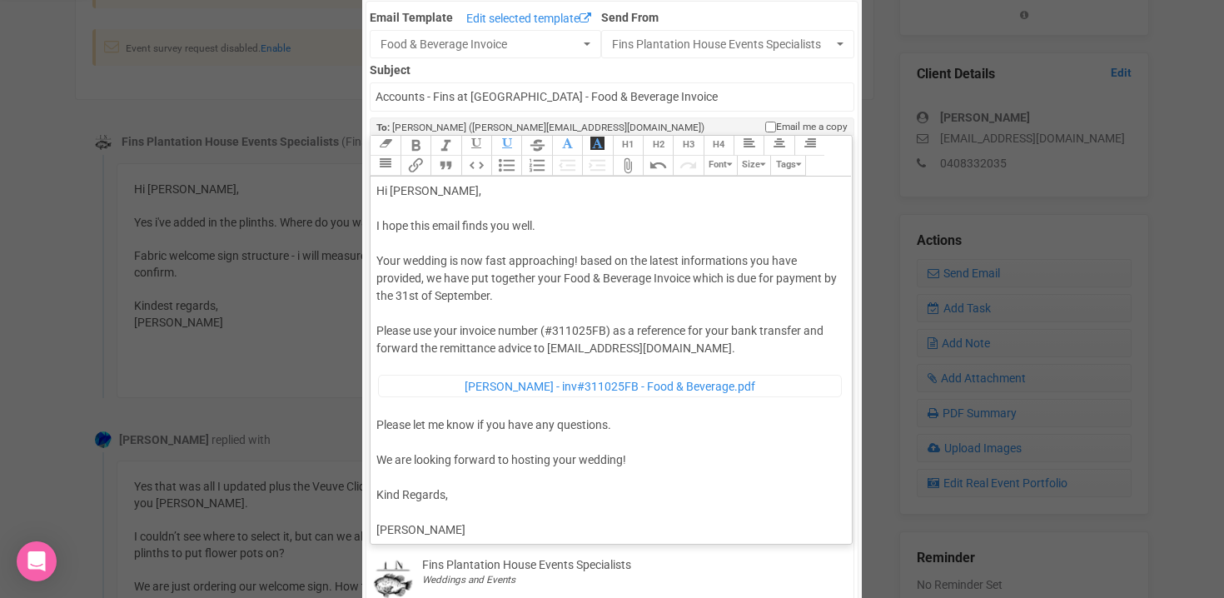
click at [586, 260] on div "Hi Camilla, I hope this email finds you well. Your wedding is now fast approach…" at bounding box center [607, 369] width 463 height 374
type trix-editor "<div>Hi Camilla,<br><br>I hope this email finds you well. <br><br>Your wedding …"
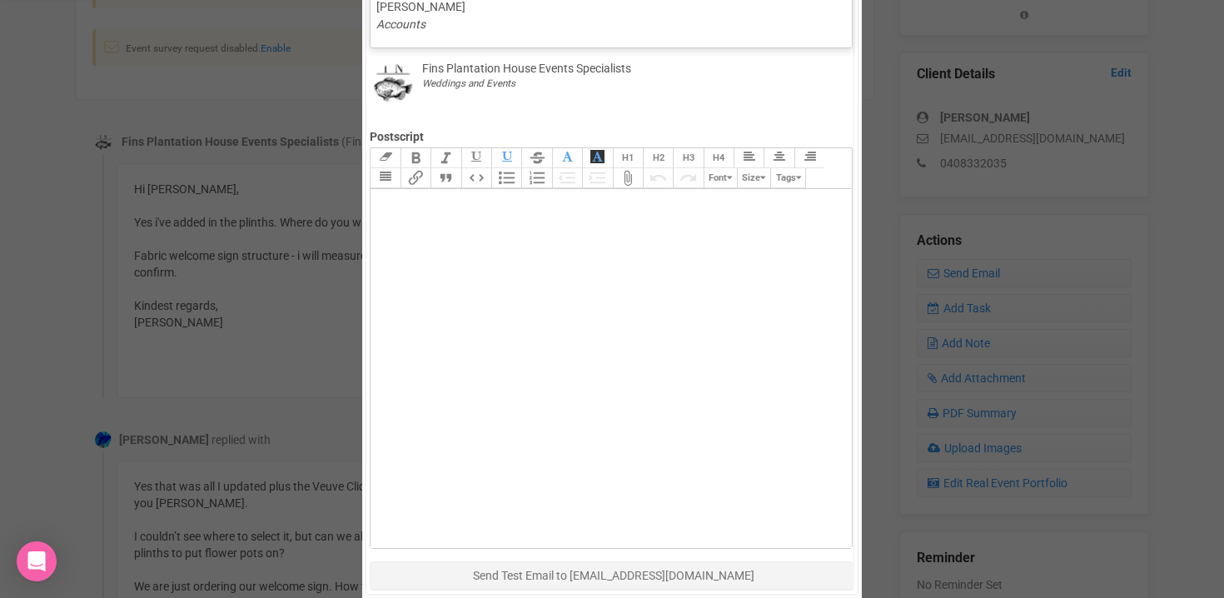
scroll to position [764, 0]
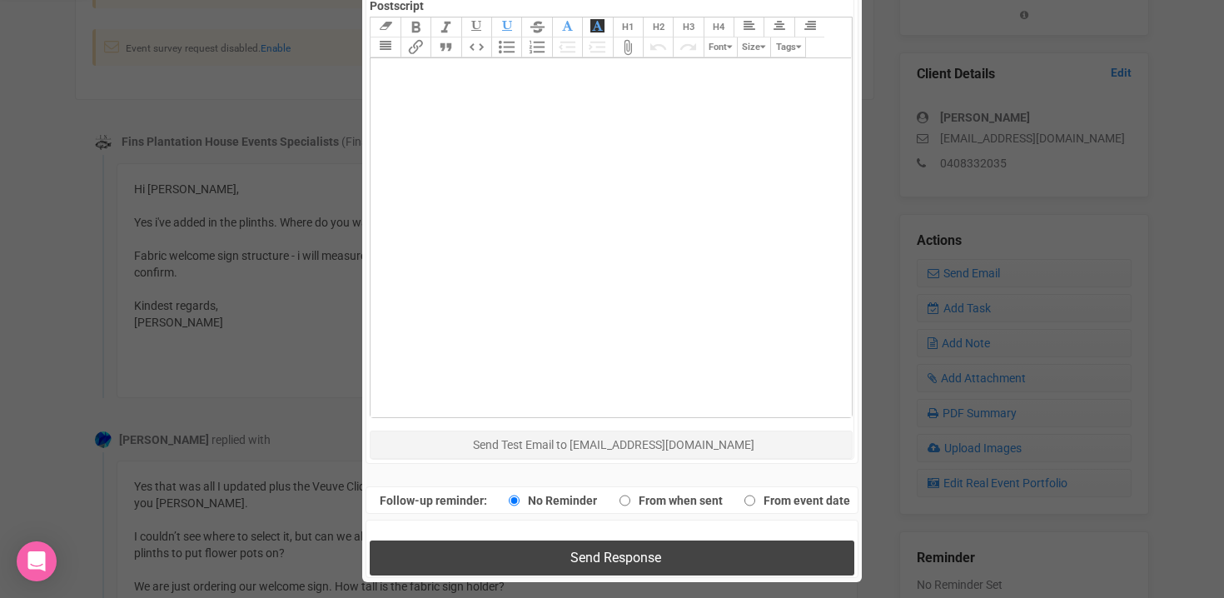
click at [575, 554] on span "Send Response" at bounding box center [615, 558] width 91 height 16
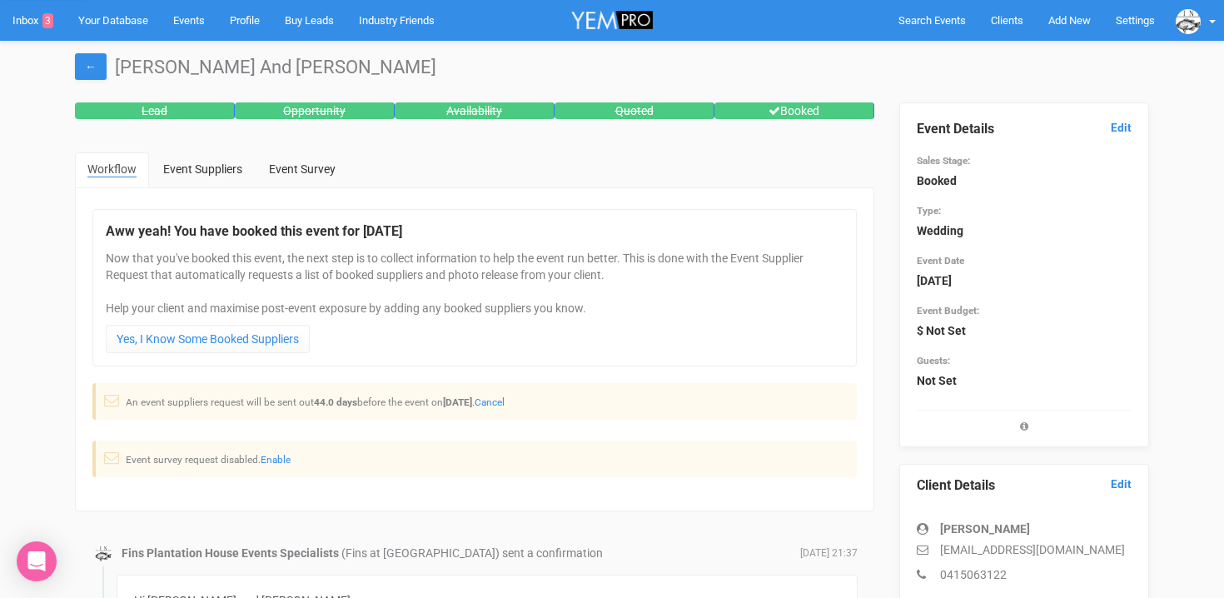
scroll to position [600, 0]
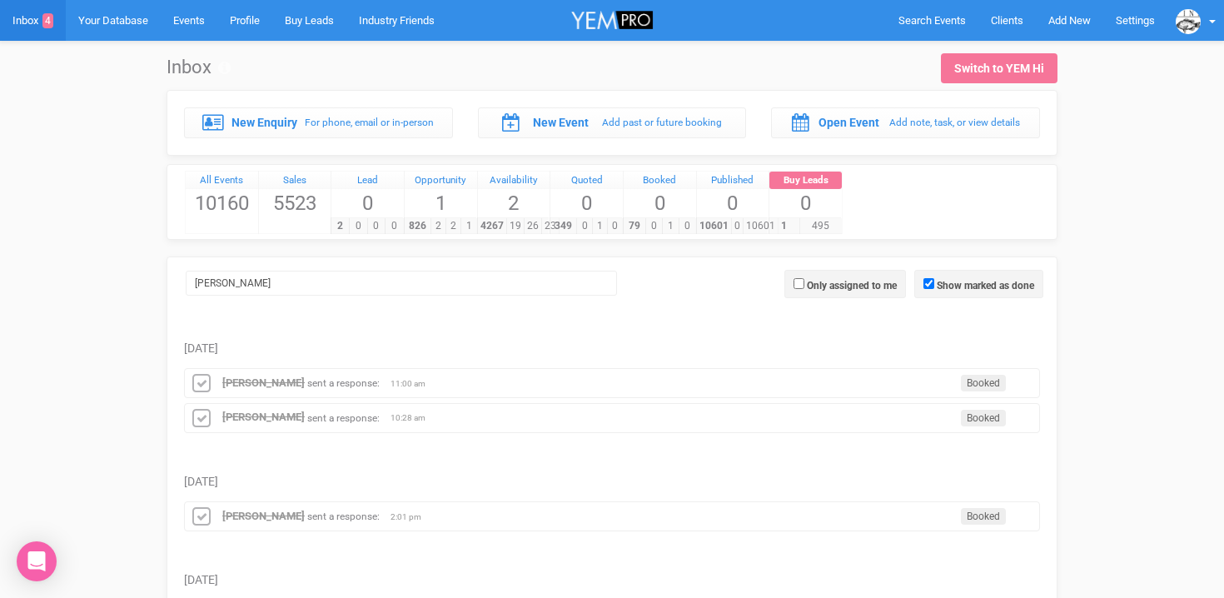
scroll to position [152, 0]
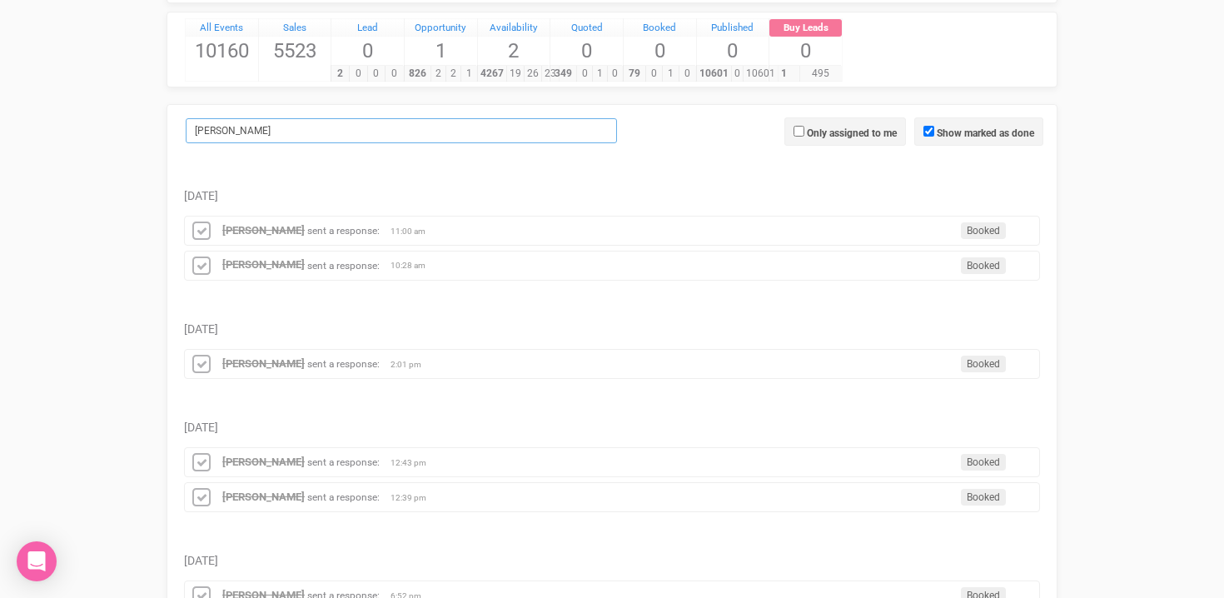
drag, startPoint x: 251, startPoint y: 140, endPoint x: 137, endPoint y: 134, distance: 115.1
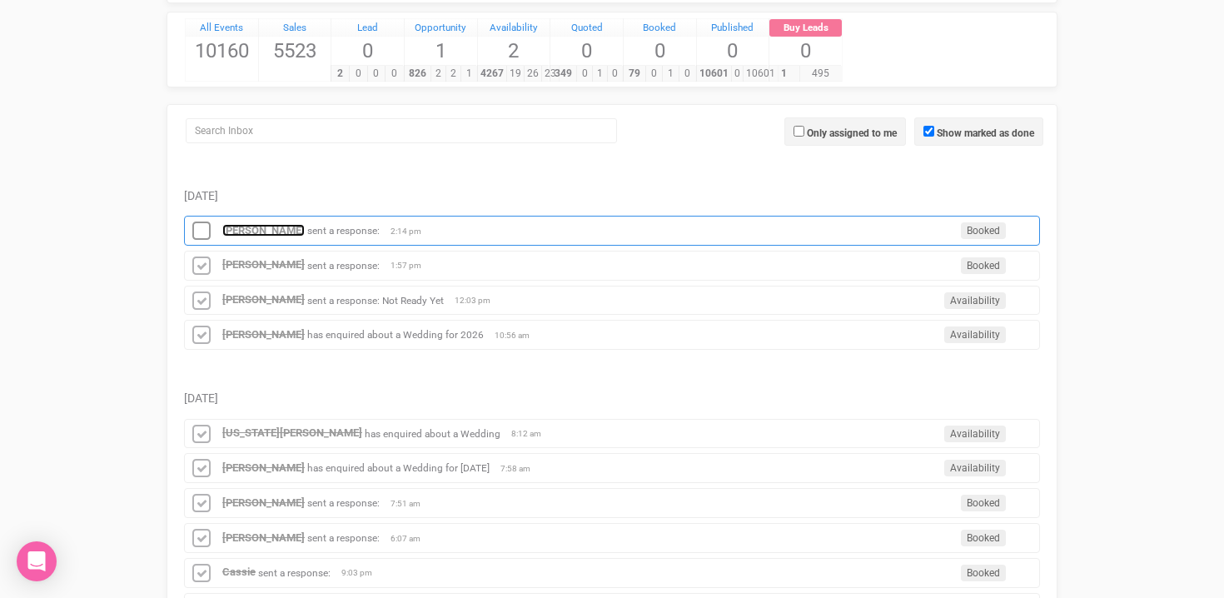
click at [222, 224] on strong "[PERSON_NAME]" at bounding box center [263, 230] width 82 height 12
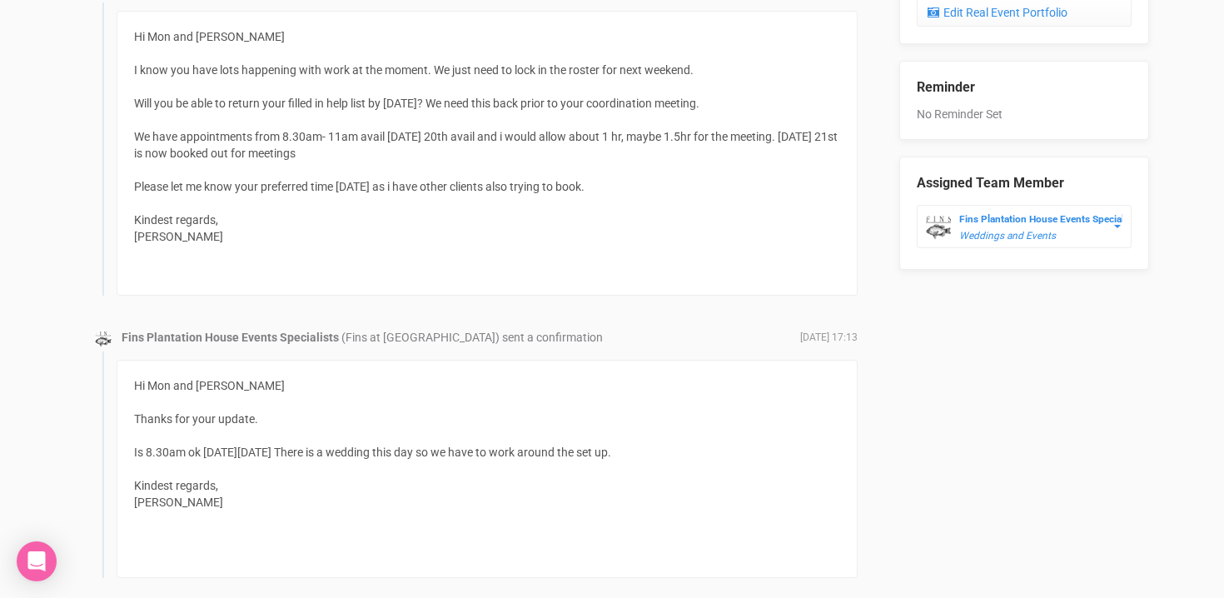
scroll to position [1010, 0]
